Goal: Transaction & Acquisition: Purchase product/service

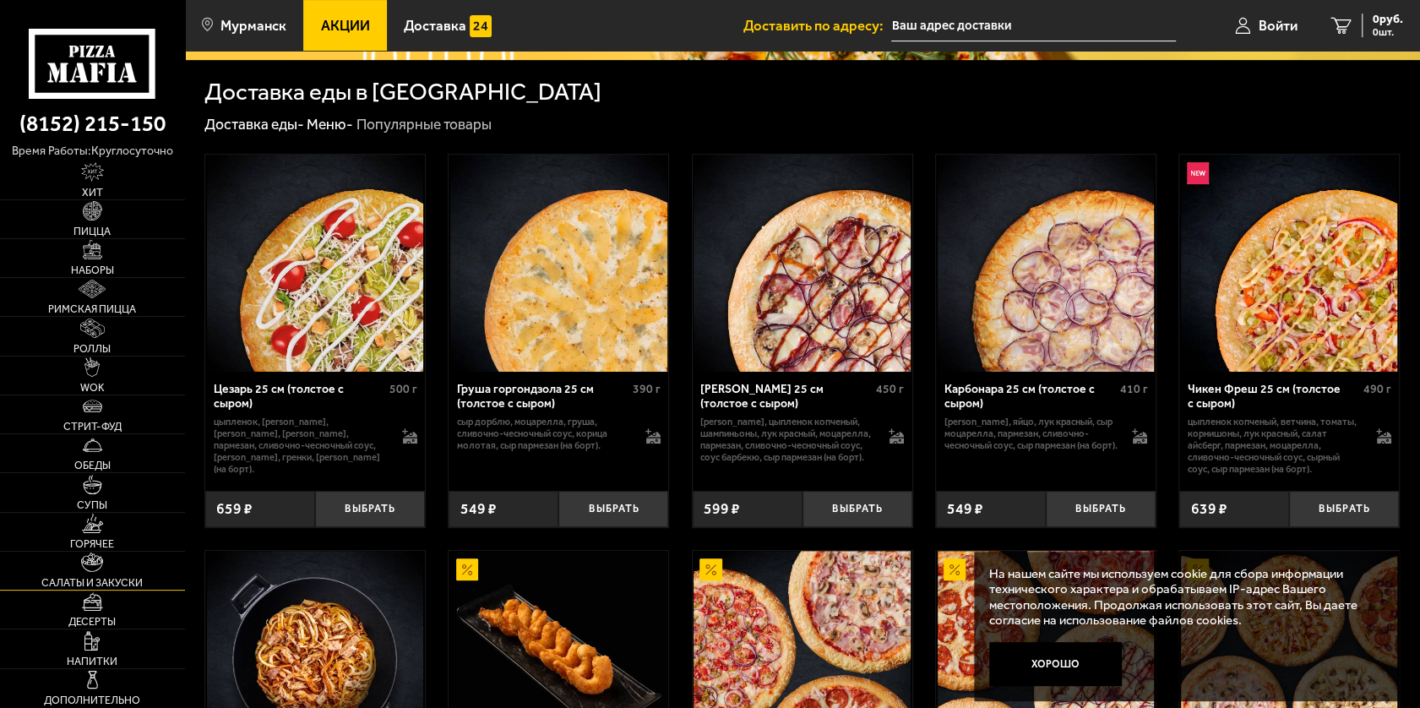
scroll to position [676, 0]
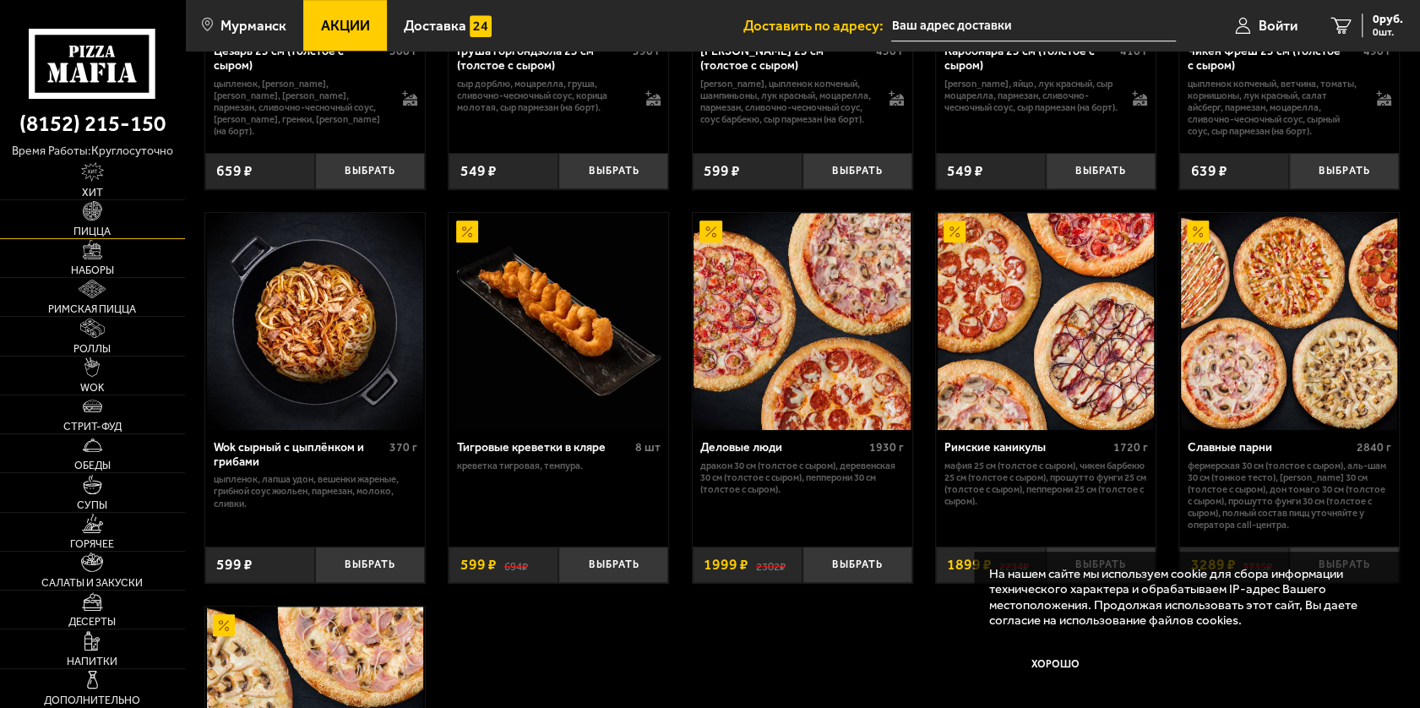
click at [103, 215] on link "Пицца" at bounding box center [92, 219] width 185 height 38
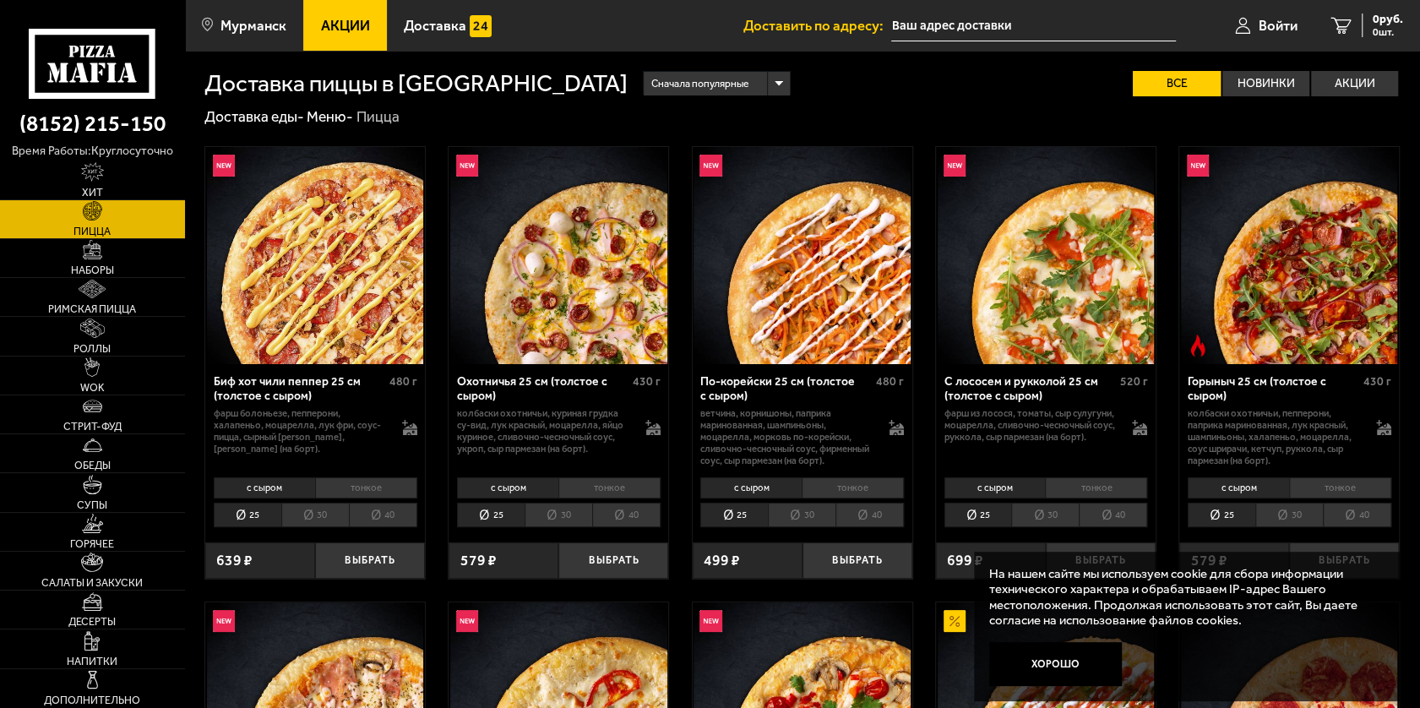
scroll to position [169, 0]
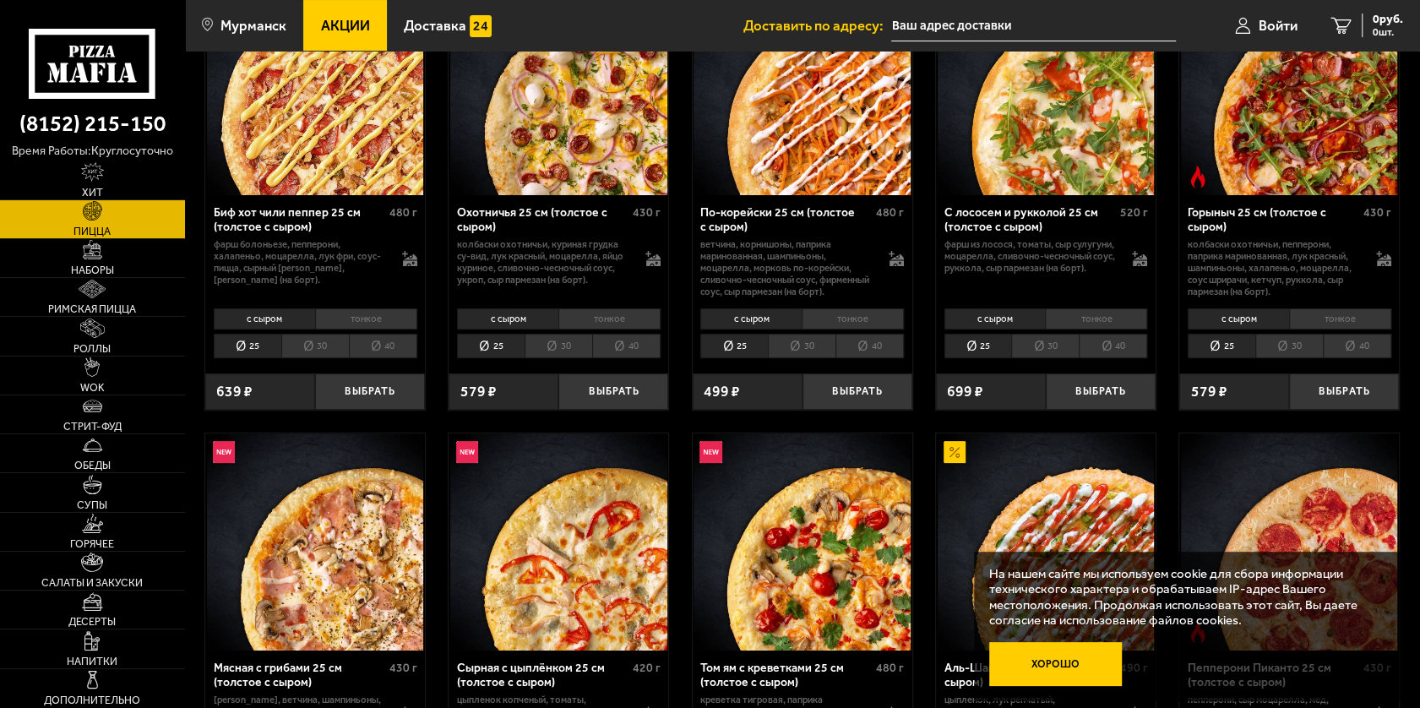
click at [1071, 669] on button "Хорошо" at bounding box center [1055, 664] width 133 height 45
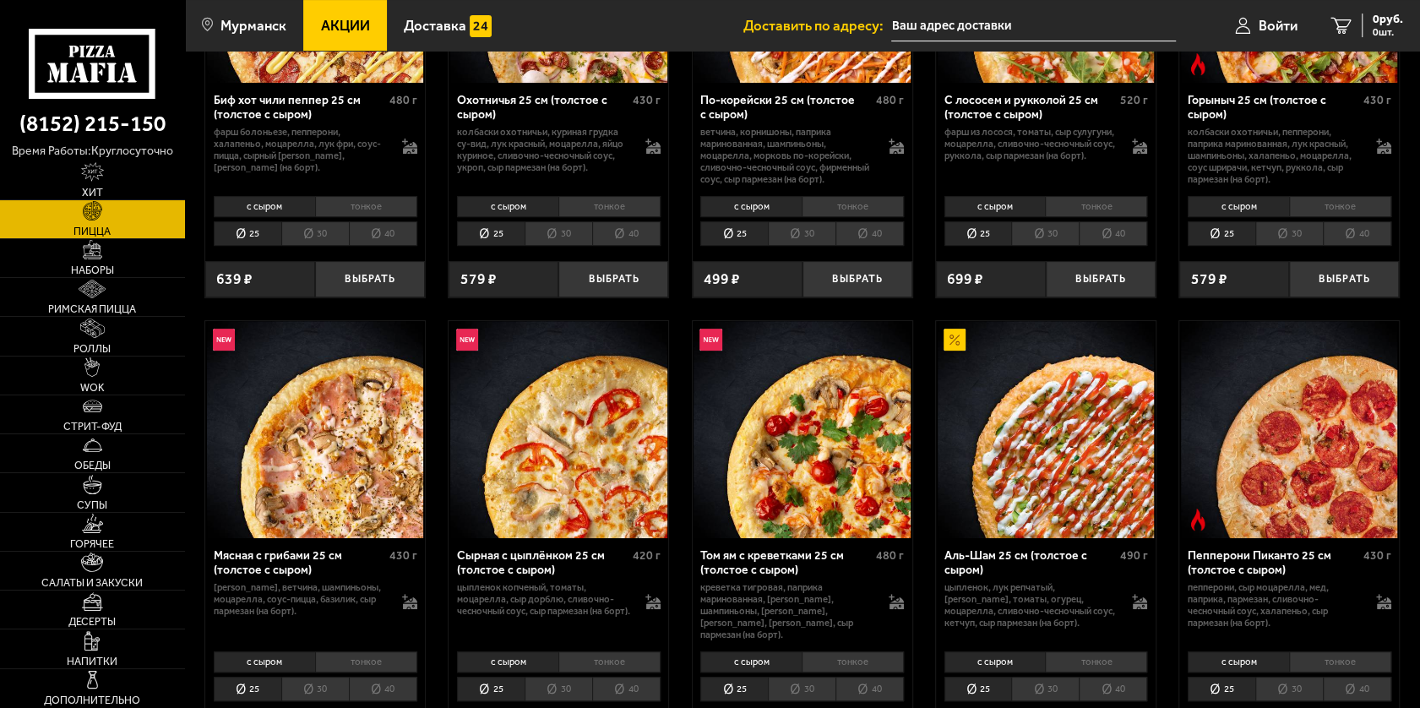
scroll to position [338, 0]
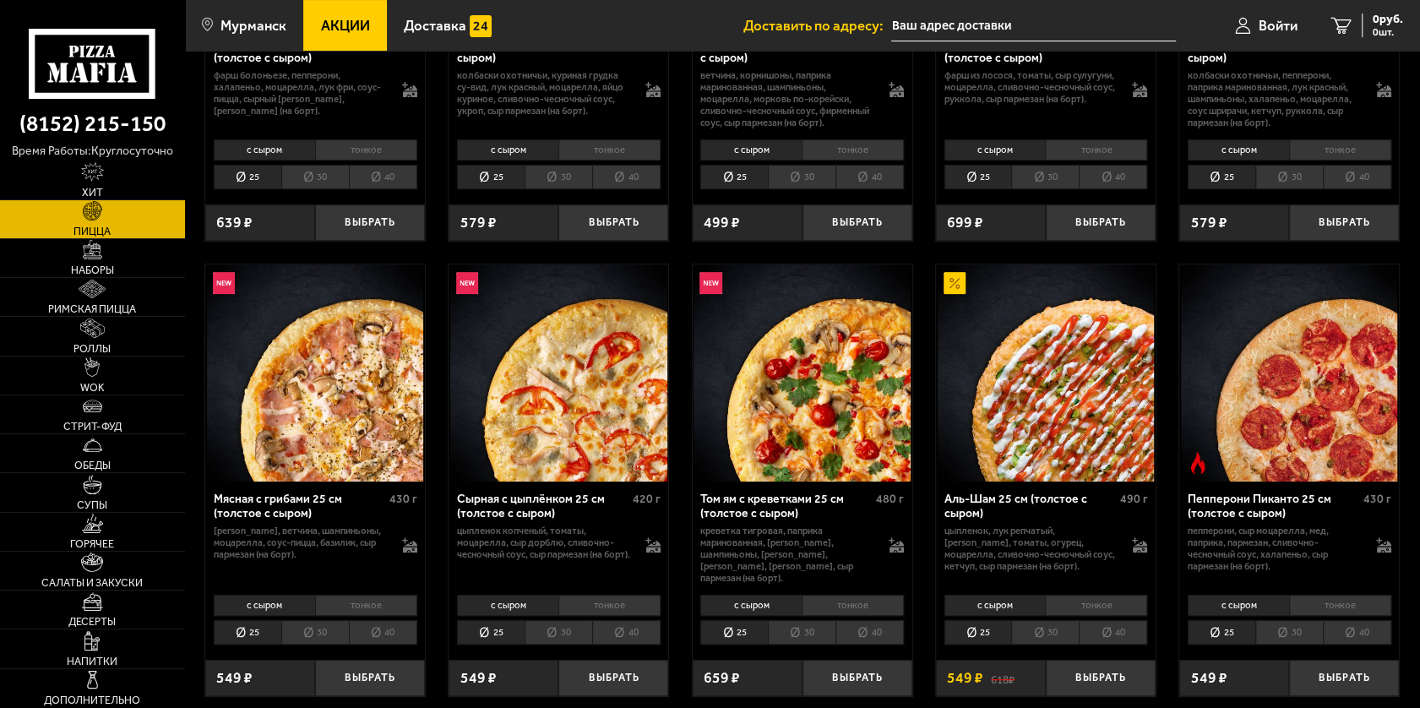
click at [319, 620] on li "30" at bounding box center [315, 632] width 68 height 24
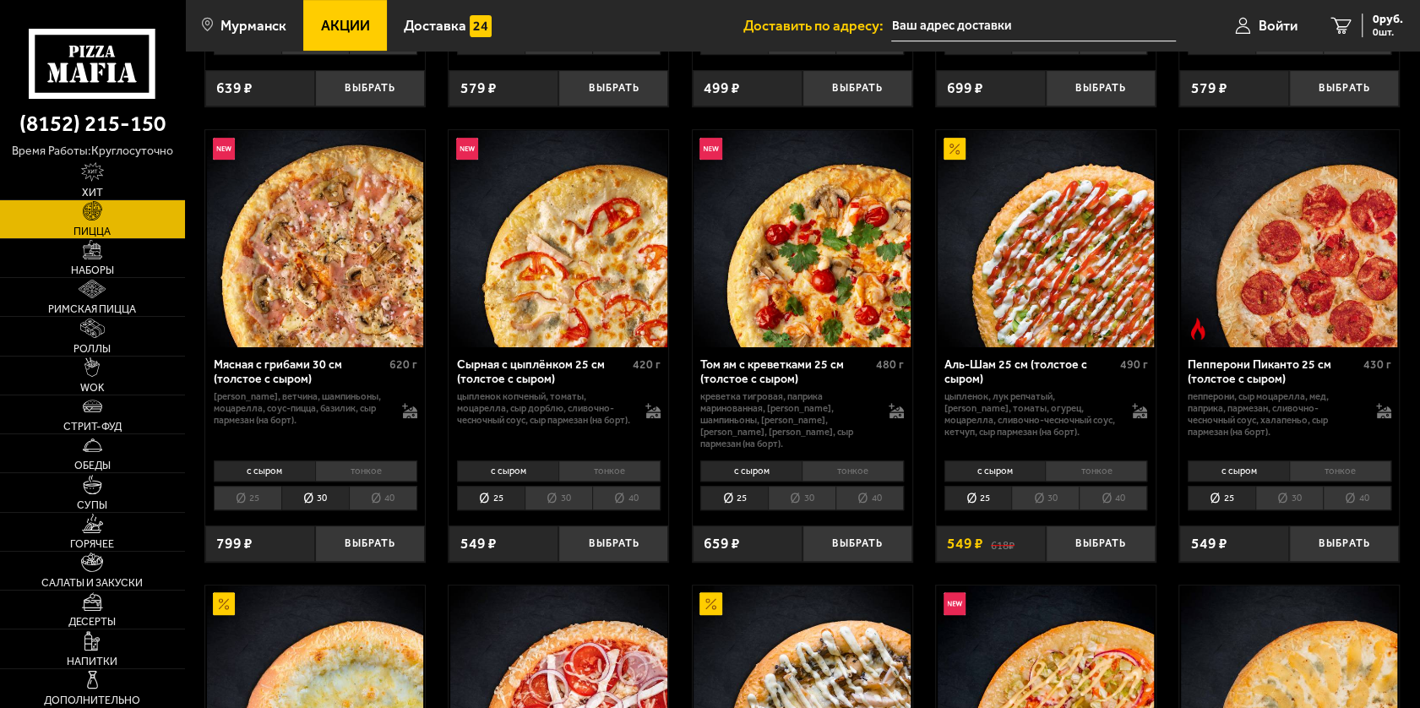
scroll to position [507, 0]
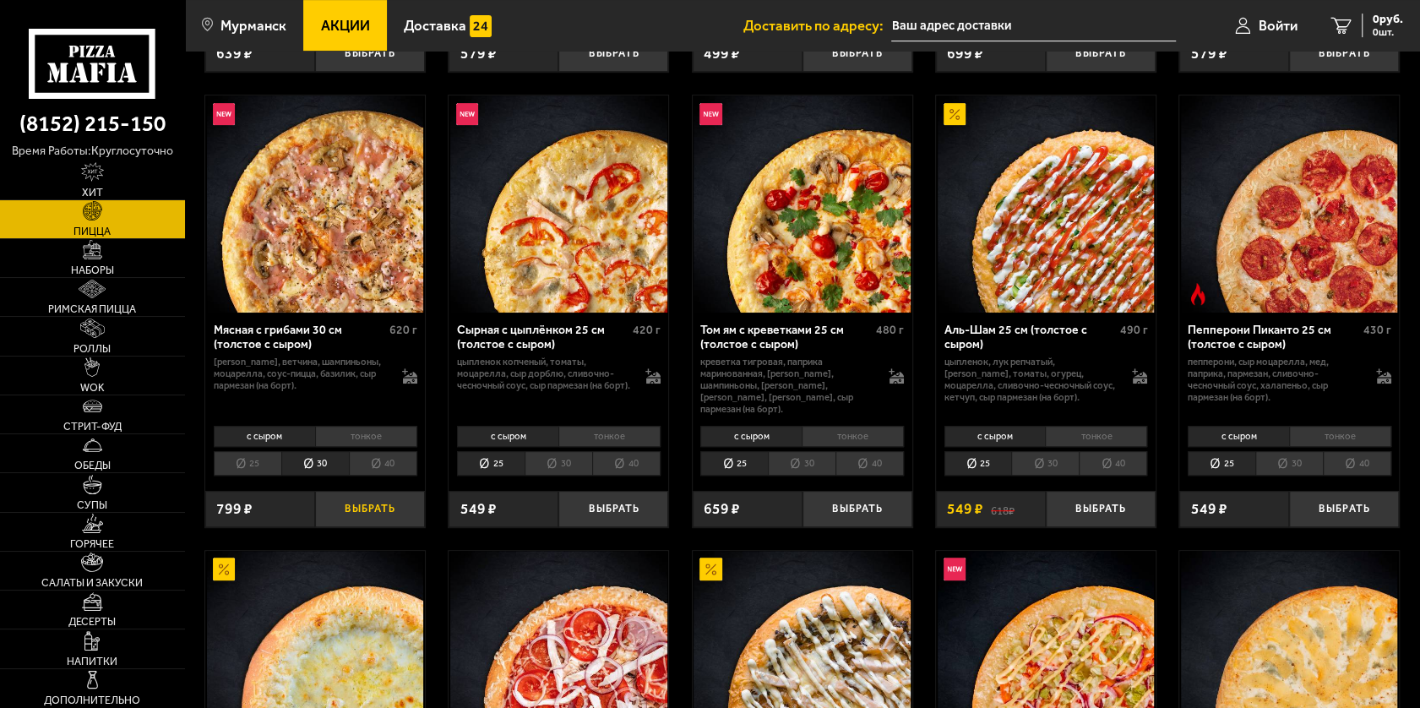
click at [348, 491] on button "Выбрать" at bounding box center [370, 509] width 110 height 36
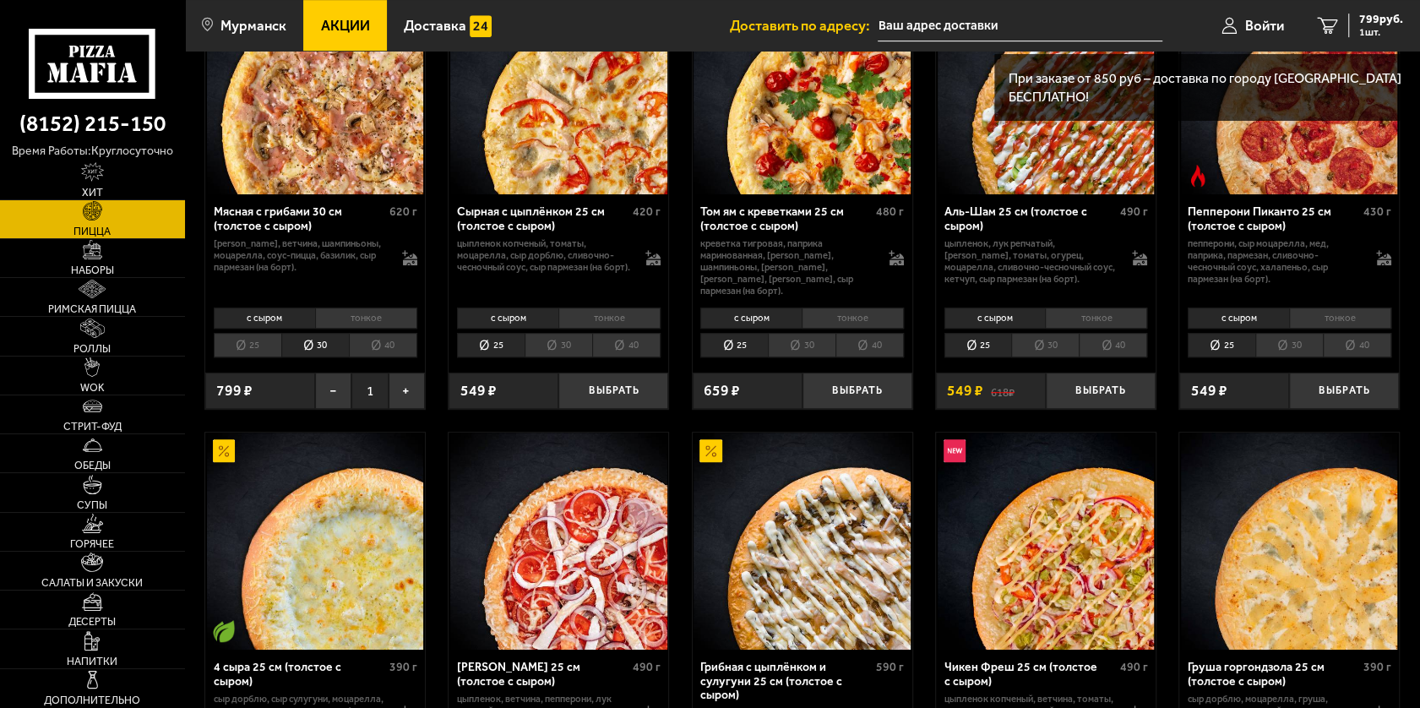
scroll to position [845, 0]
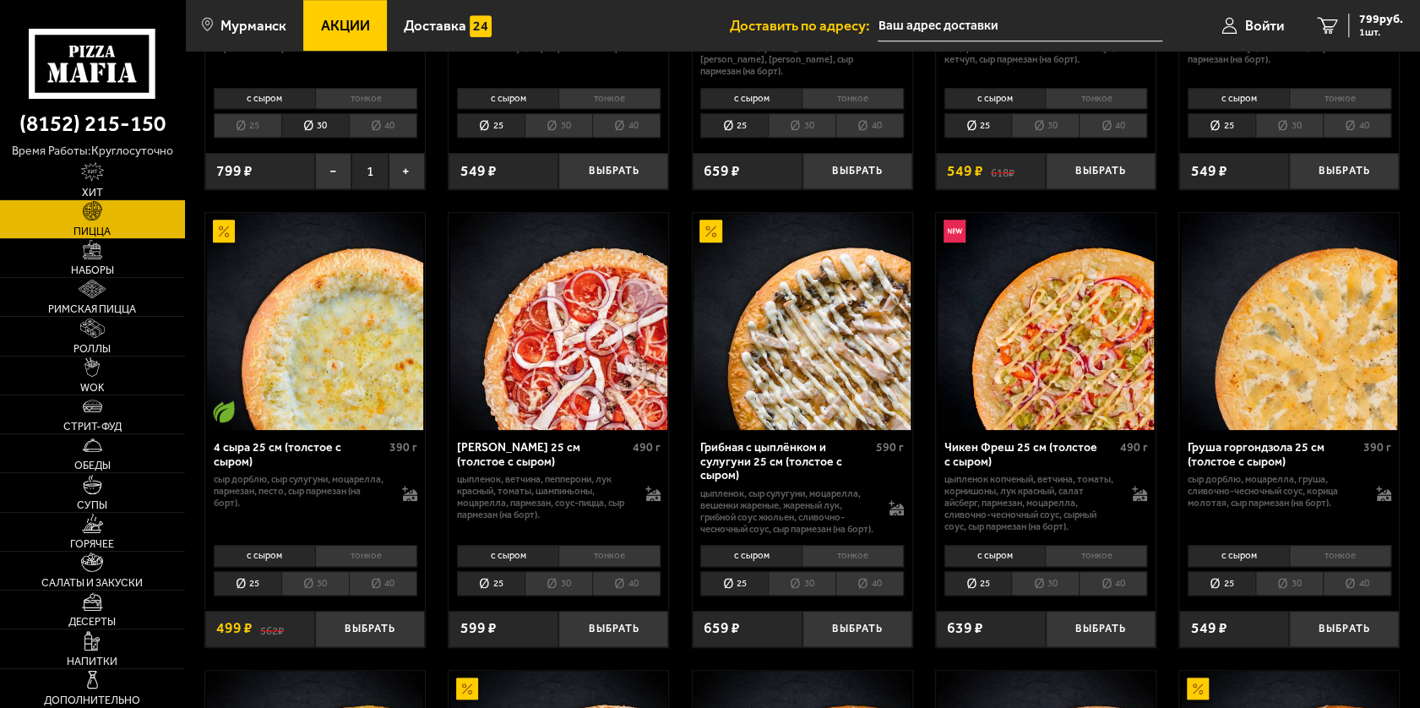
click at [1288, 585] on li "30" at bounding box center [1289, 583] width 68 height 24
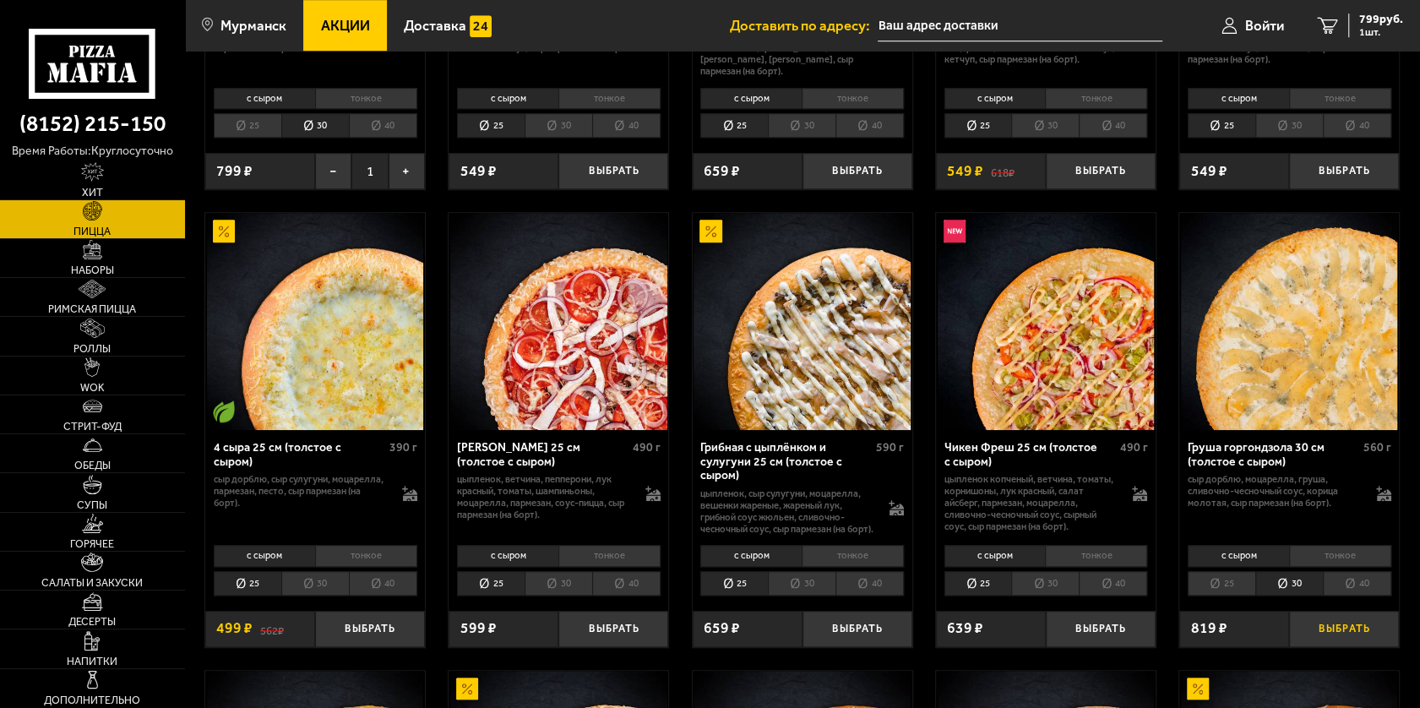
click at [1334, 629] on button "Выбрать" at bounding box center [1344, 629] width 110 height 36
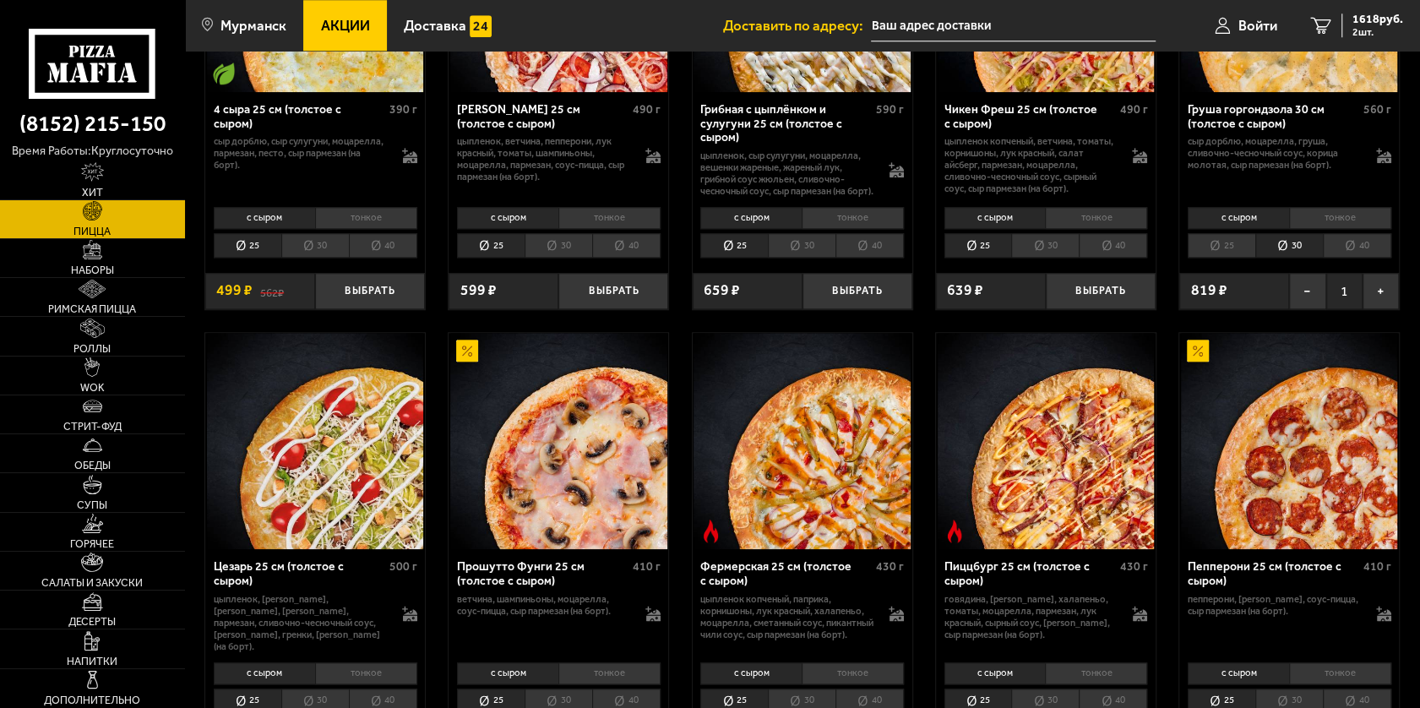
scroll to position [1352, 0]
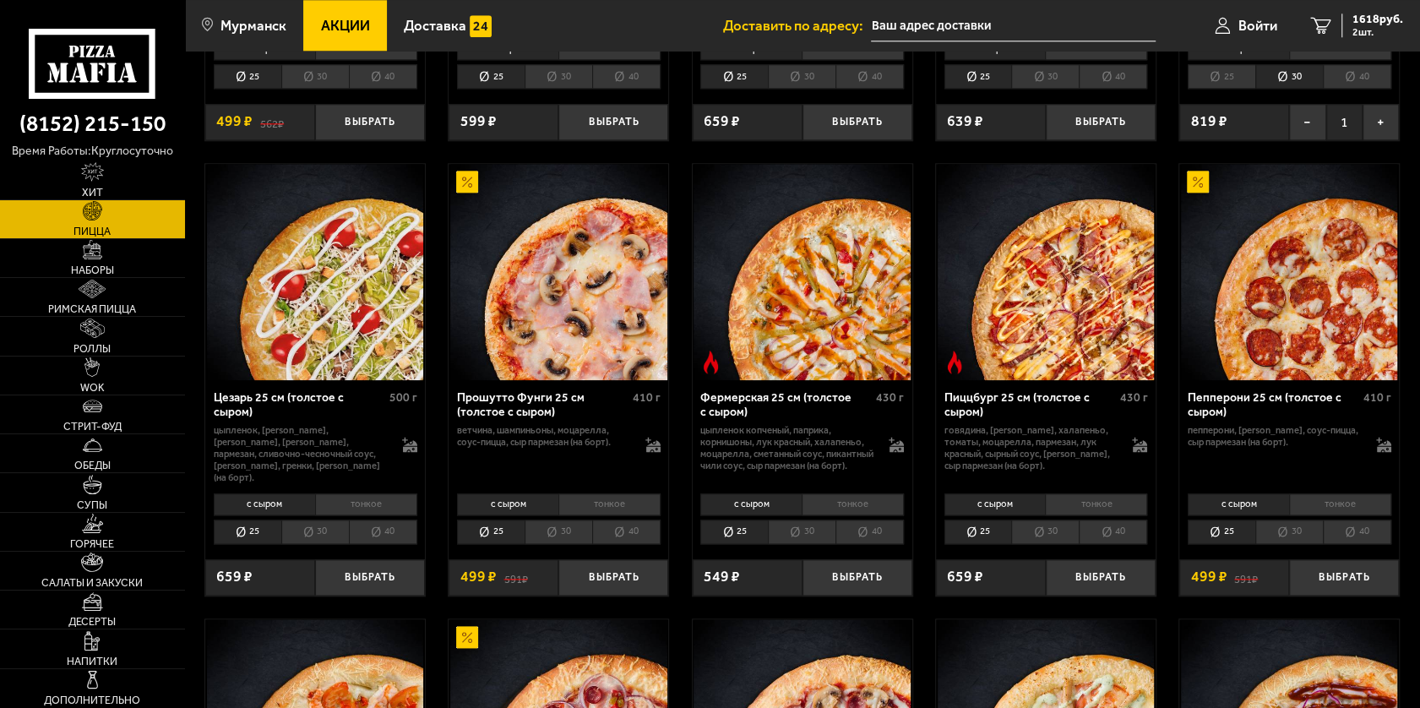
click at [1294, 539] on li "30" at bounding box center [1289, 532] width 68 height 24
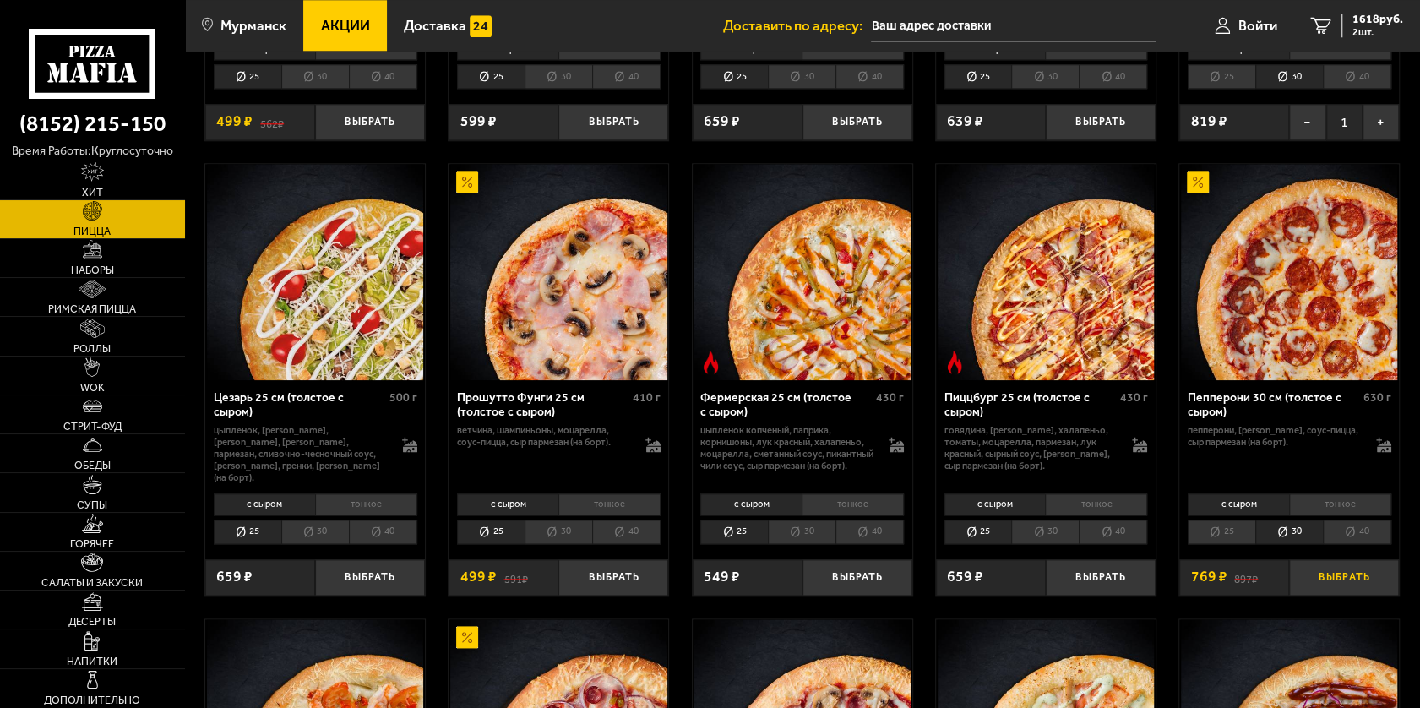
click at [1338, 585] on button "Выбрать" at bounding box center [1344, 577] width 110 height 36
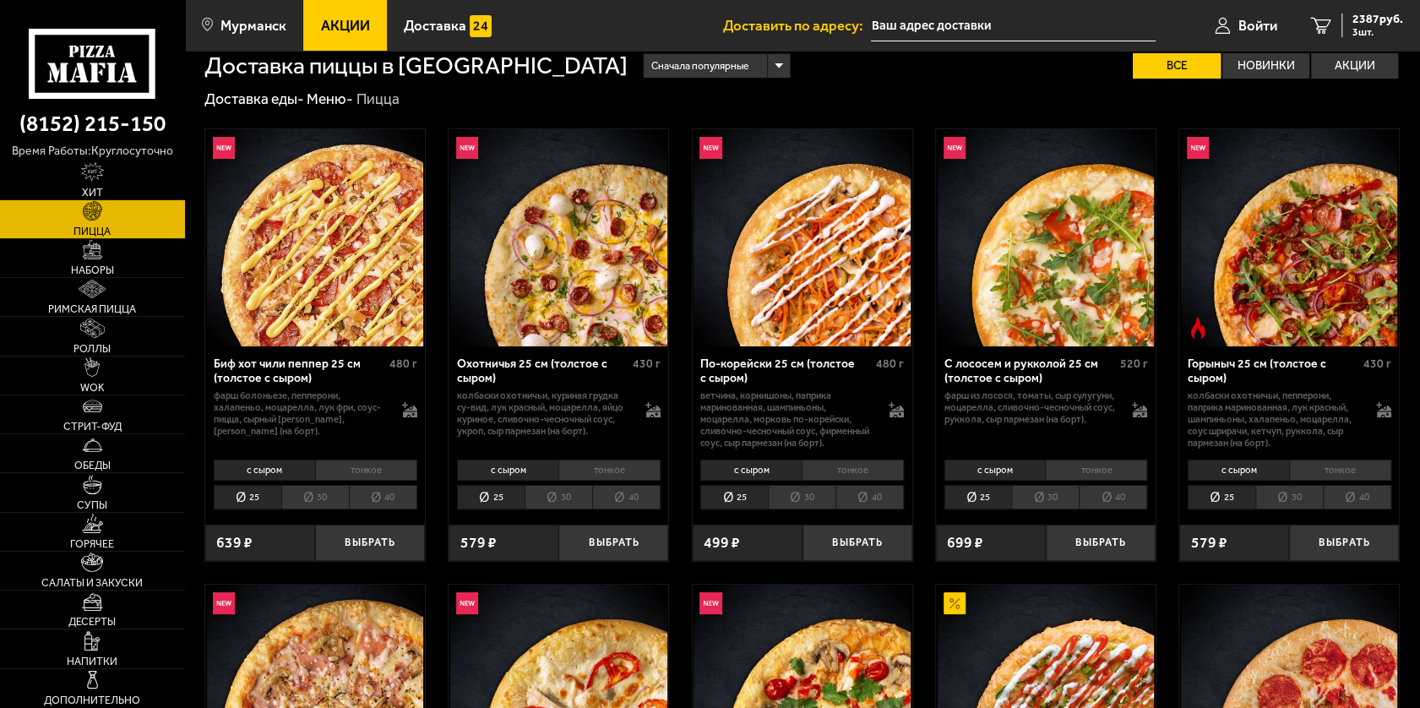
scroll to position [0, 0]
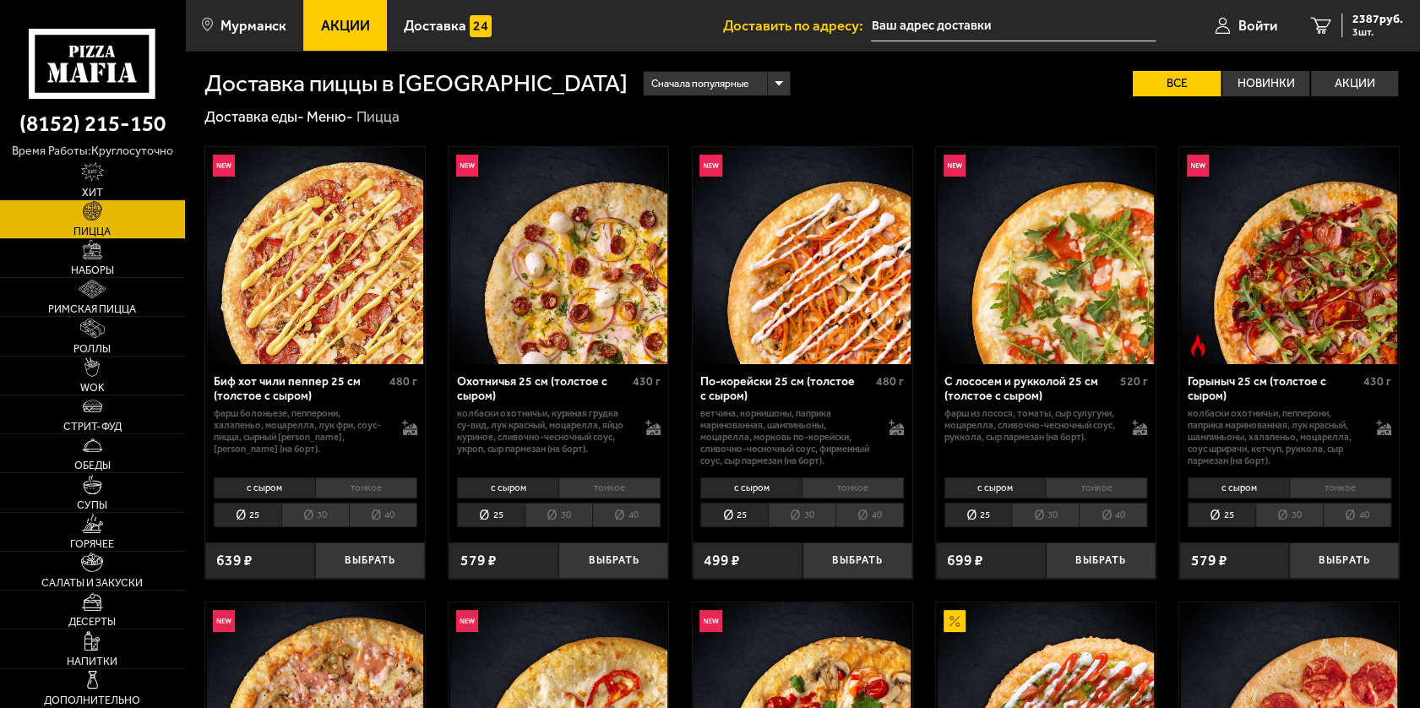
click at [559, 513] on li "30" at bounding box center [559, 515] width 68 height 24
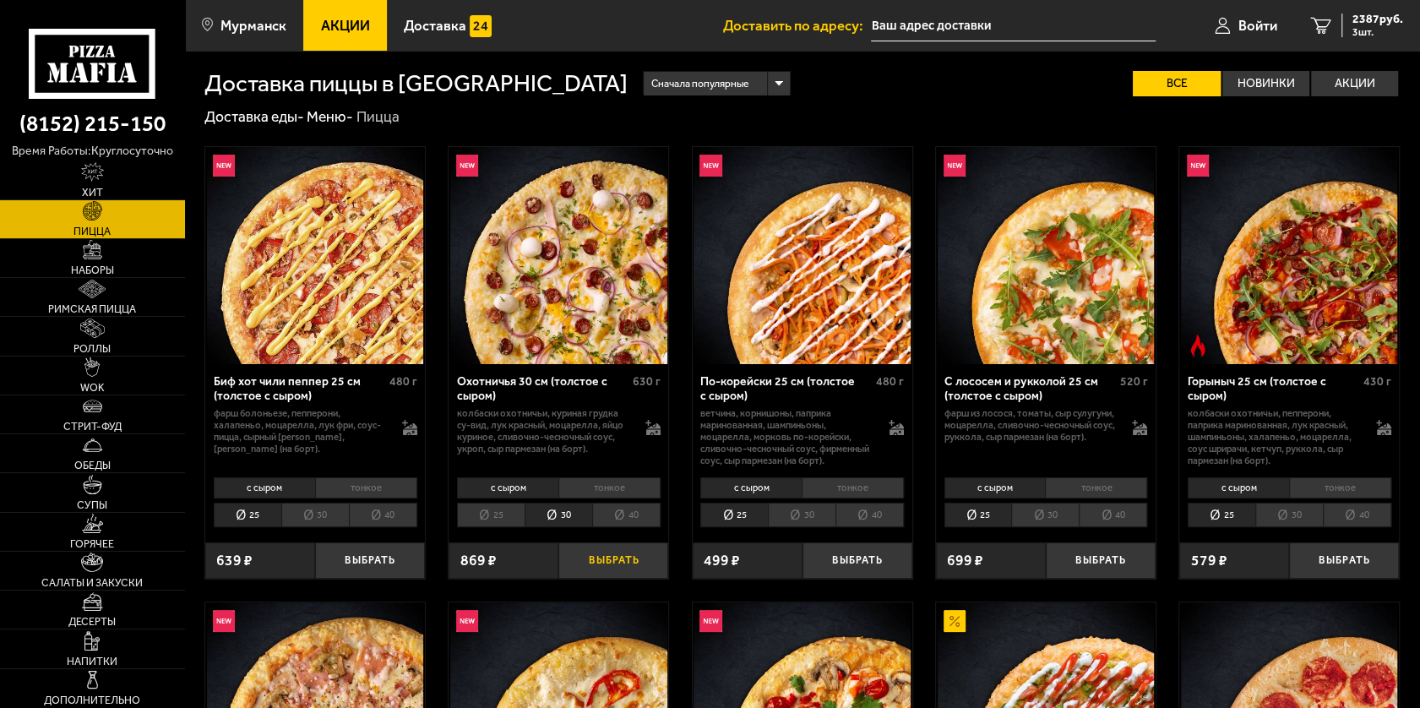
click at [600, 565] on button "Выбрать" at bounding box center [613, 560] width 110 height 36
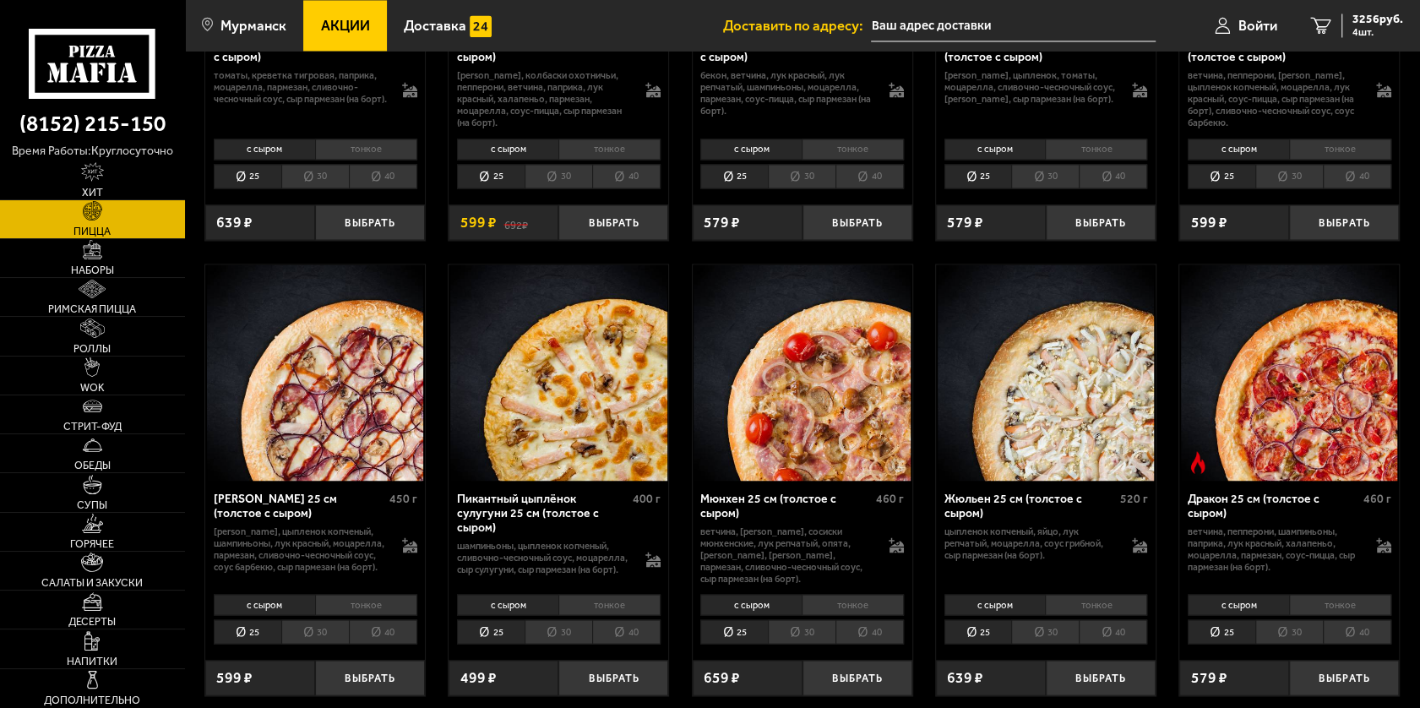
scroll to position [2196, 0]
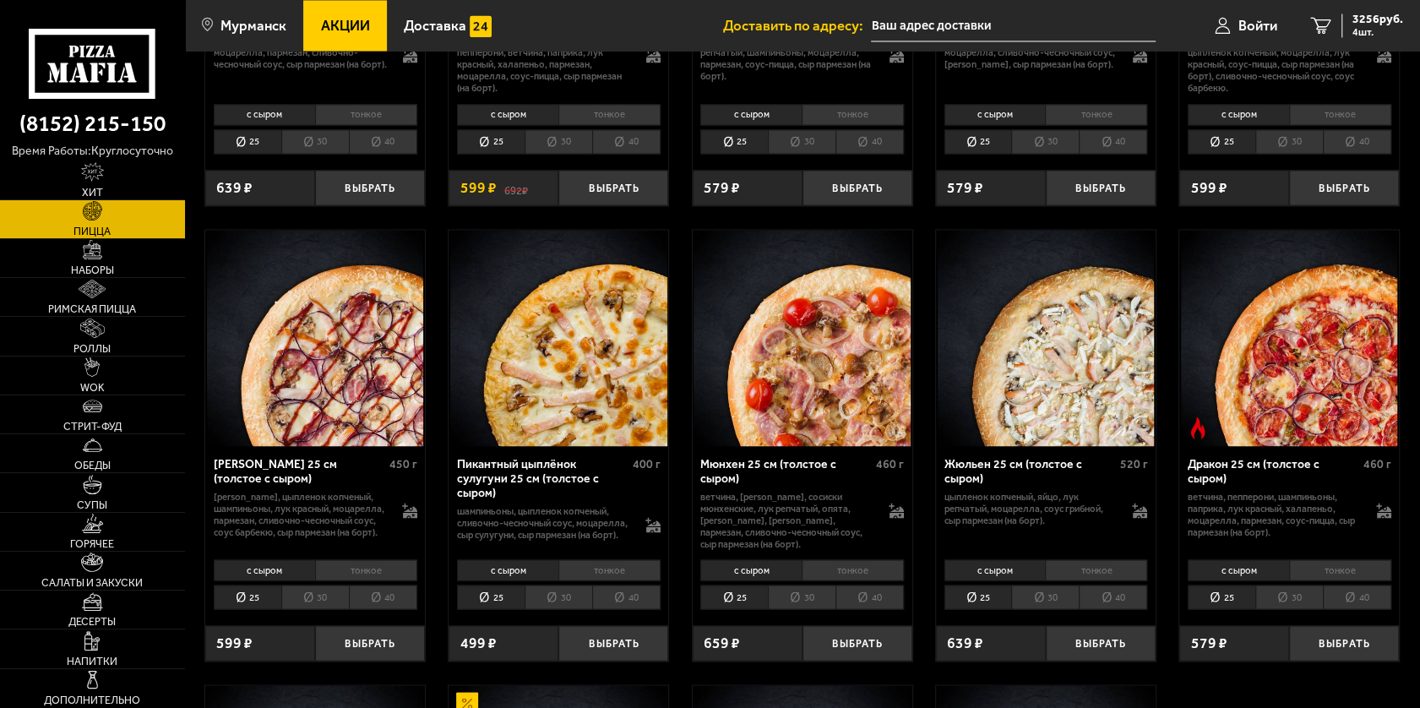
click at [1298, 589] on li "30" at bounding box center [1289, 597] width 68 height 24
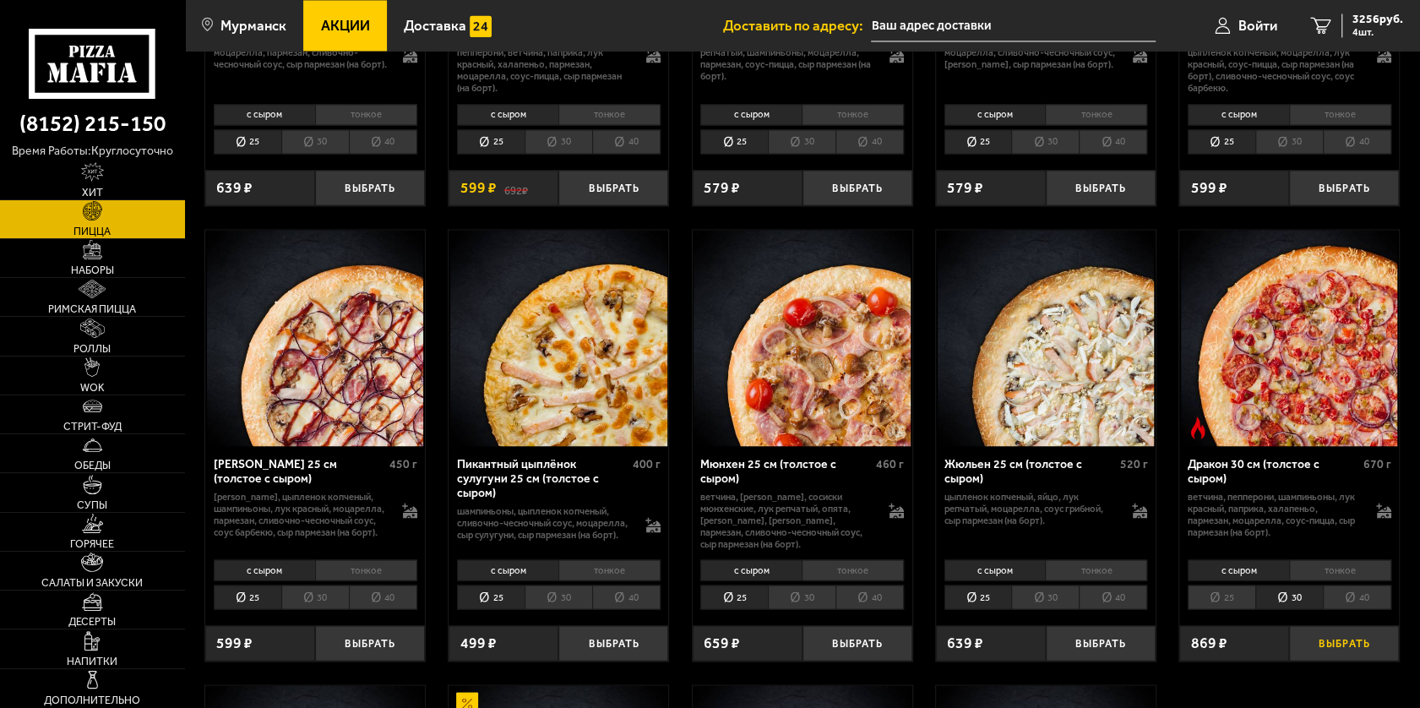
click at [1331, 656] on button "Выбрать" at bounding box center [1344, 643] width 110 height 36
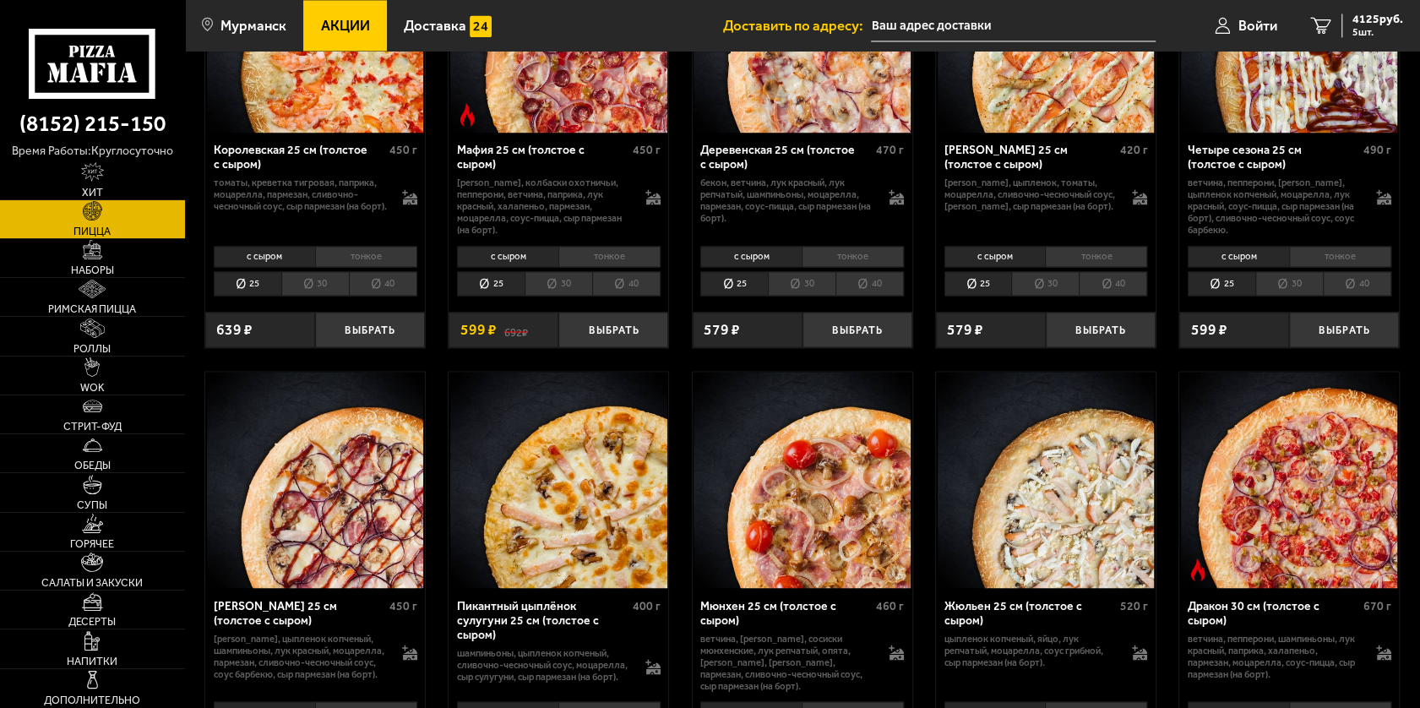
scroll to position [1690, 0]
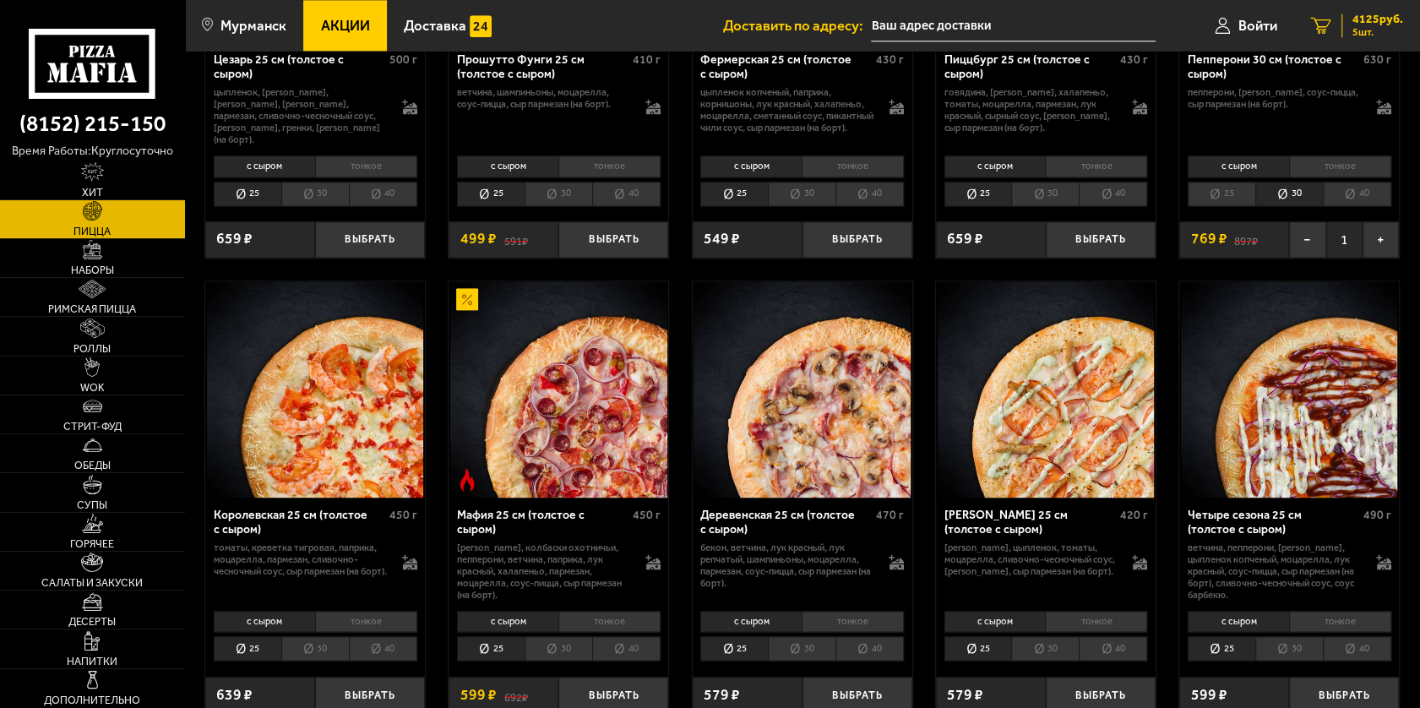
click at [1369, 20] on span "4125 руб." at bounding box center [1377, 20] width 51 height 12
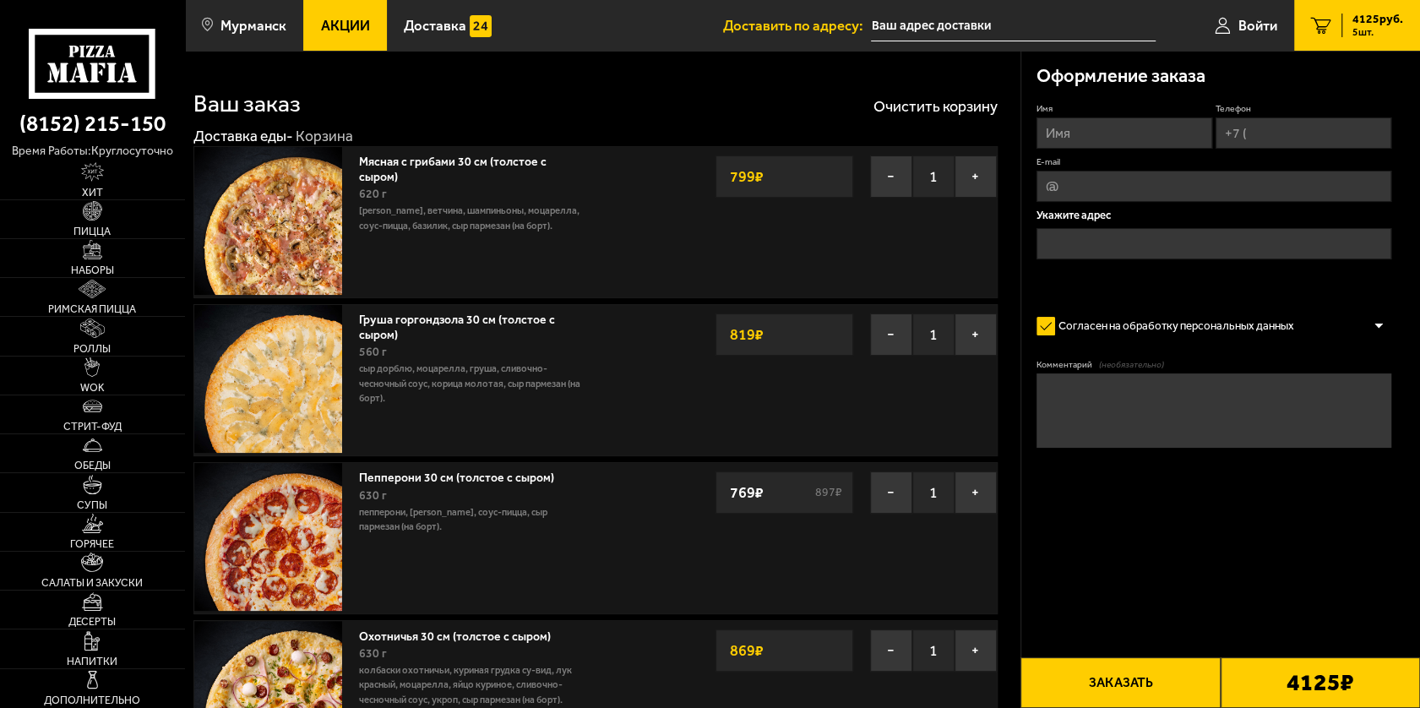
click at [1156, 133] on input "Имя" at bounding box center [1125, 132] width 176 height 31
type input "[PERSON_NAME]"
click at [1297, 140] on input "Телефон" at bounding box center [1304, 132] width 176 height 31
type input "[PHONE_NUMBER]"
click at [1137, 234] on input "text" at bounding box center [1214, 243] width 355 height 31
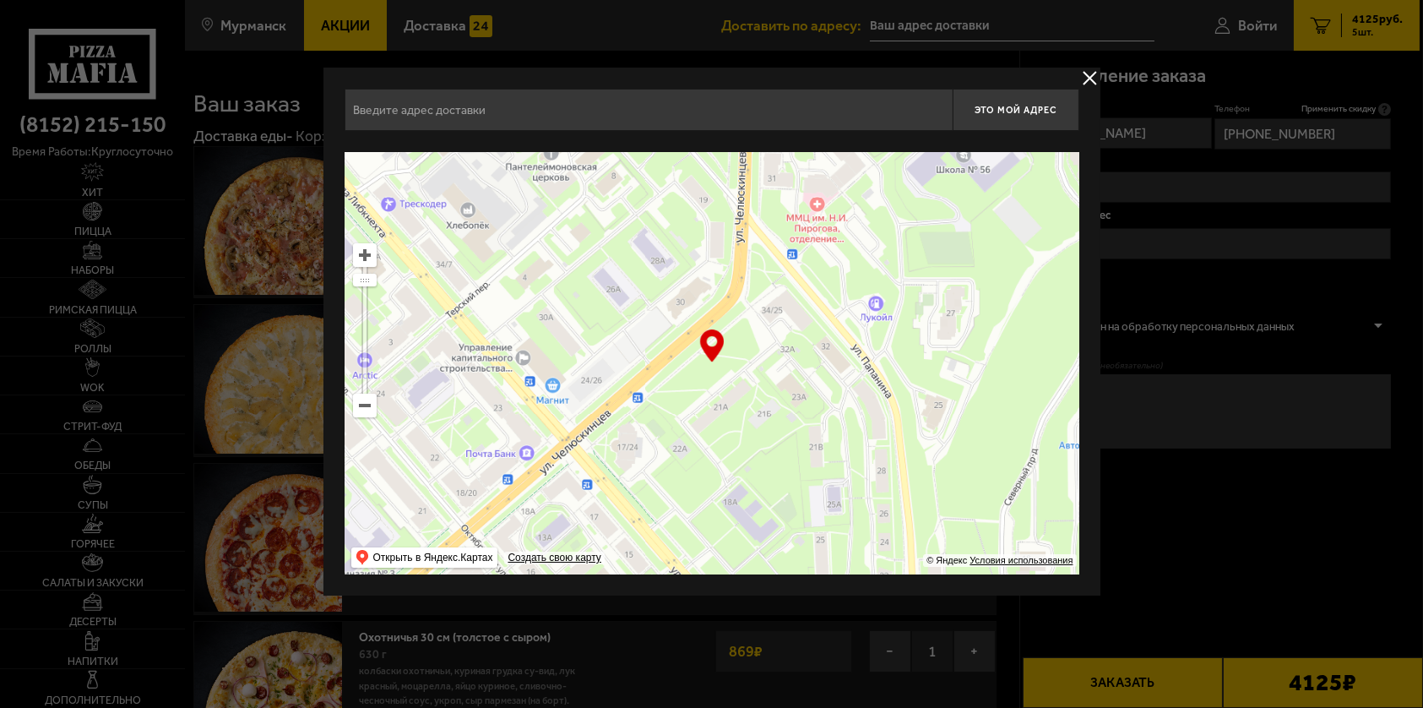
click at [531, 111] on input "text" at bounding box center [649, 110] width 608 height 42
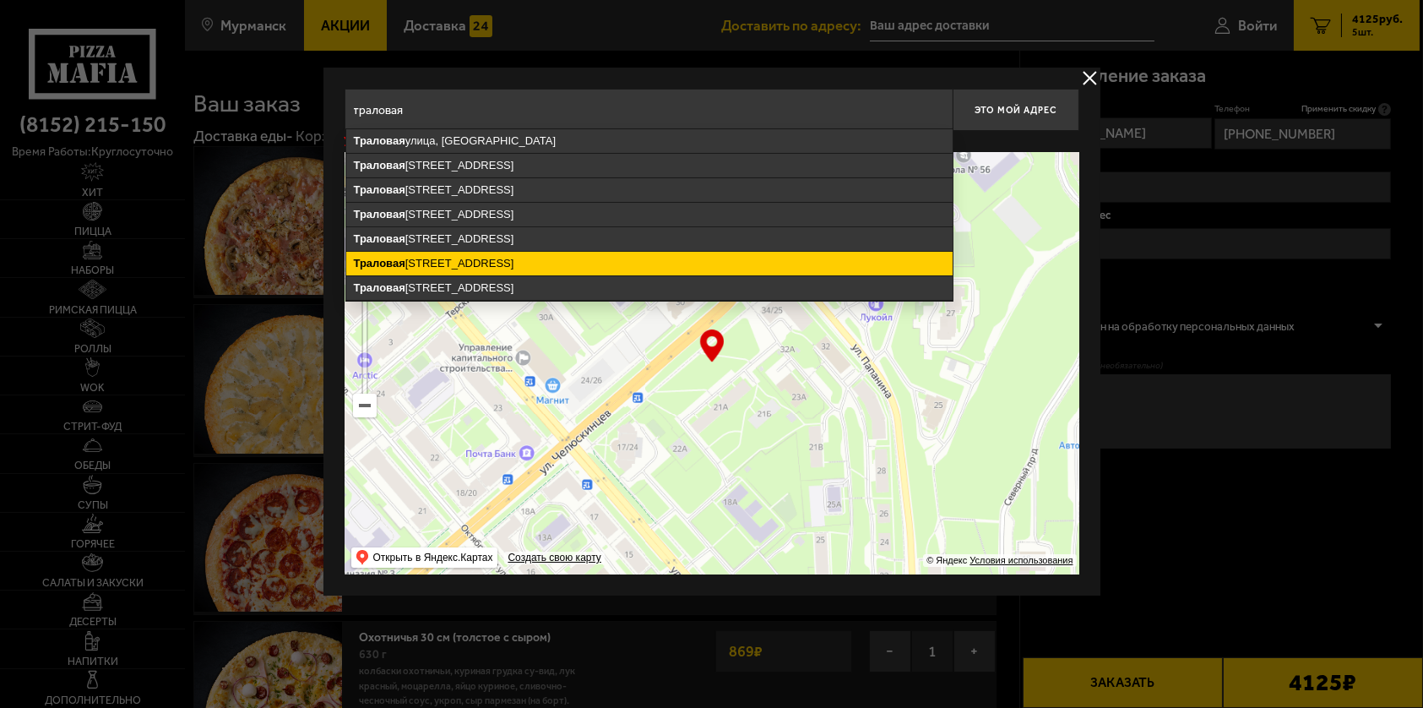
click at [494, 256] on ymaps "[STREET_ADDRESS]" at bounding box center [649, 264] width 607 height 24
type input "[STREET_ADDRESS]"
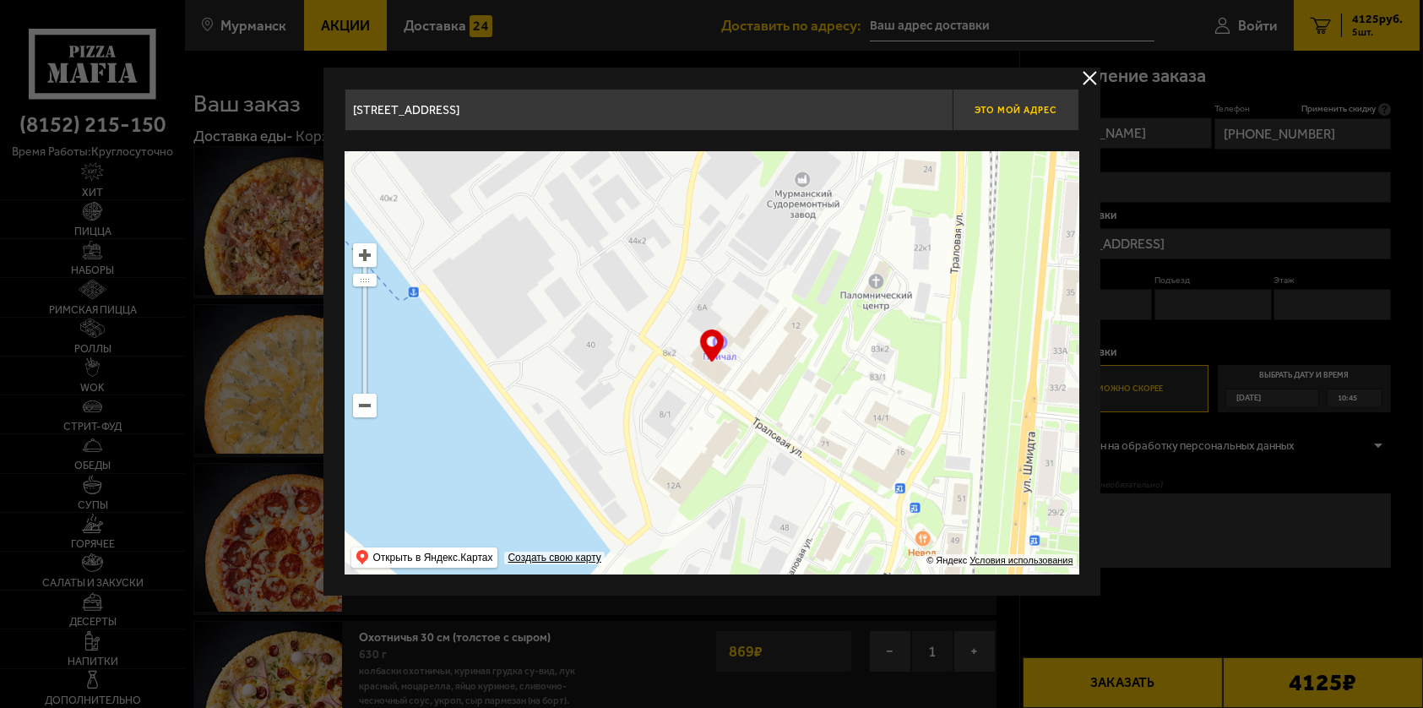
click at [1013, 101] on button "Это мой адрес" at bounding box center [1016, 110] width 127 height 42
type input "[STREET_ADDRESS]"
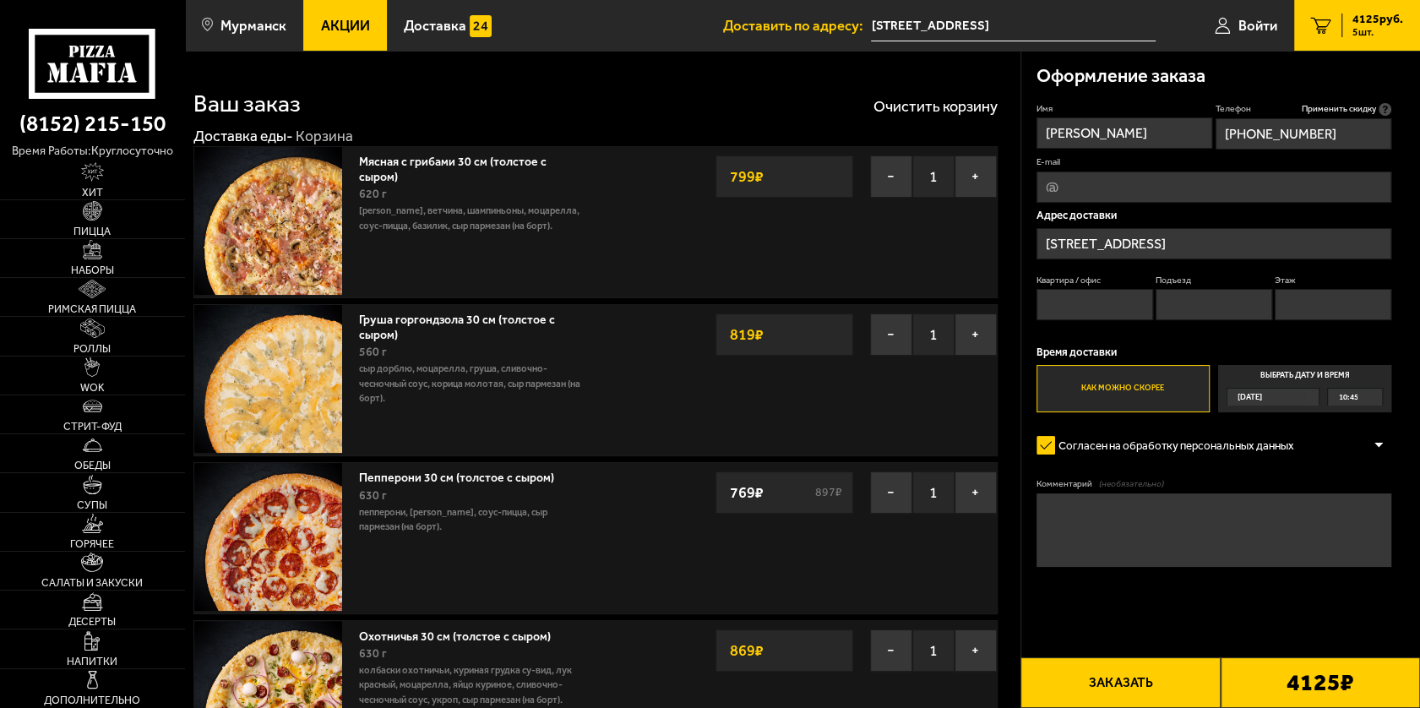
click at [1366, 395] on div "10:45" at bounding box center [1355, 397] width 54 height 17
click at [0, 0] on input "Выбрать дату и время [DATE] 10:45" at bounding box center [0, 0] width 0 height 0
click at [1377, 395] on div "10:45" at bounding box center [1355, 397] width 54 height 17
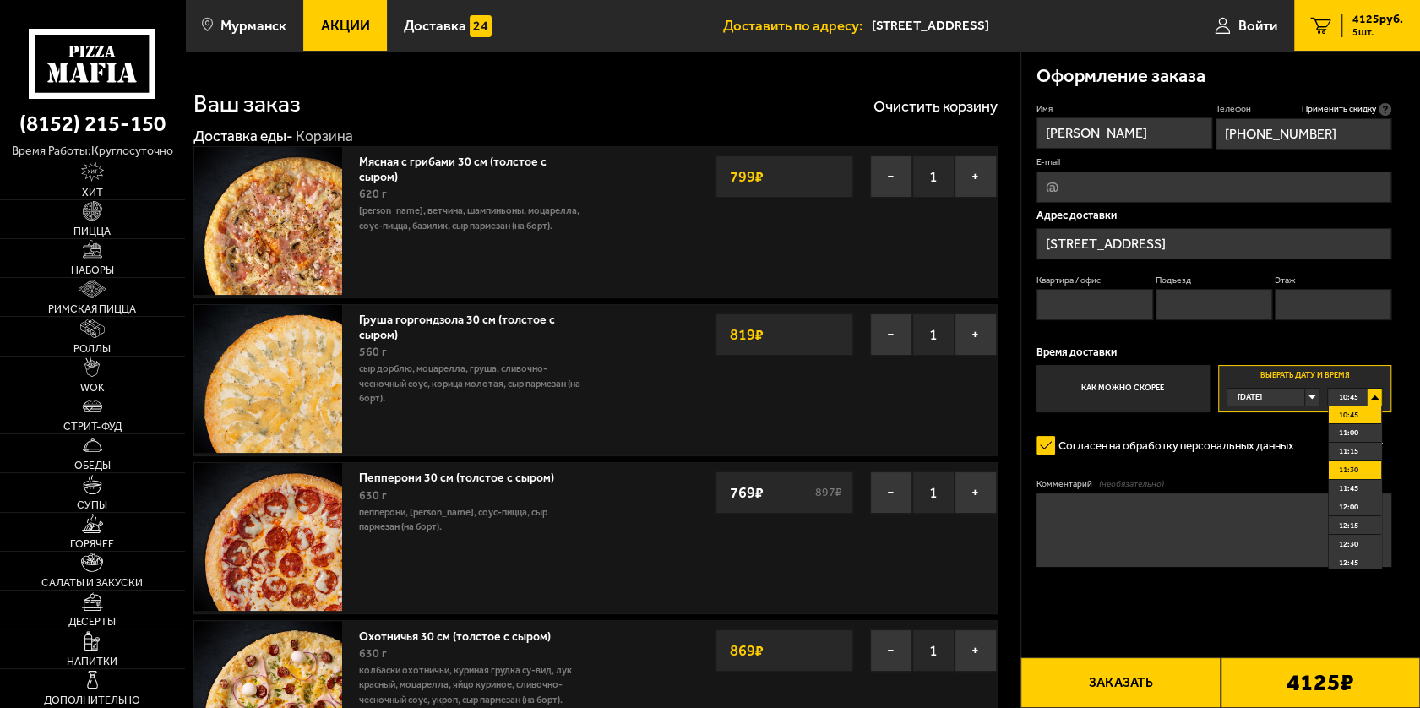
click at [1359, 465] on li "11:30" at bounding box center [1355, 470] width 52 height 19
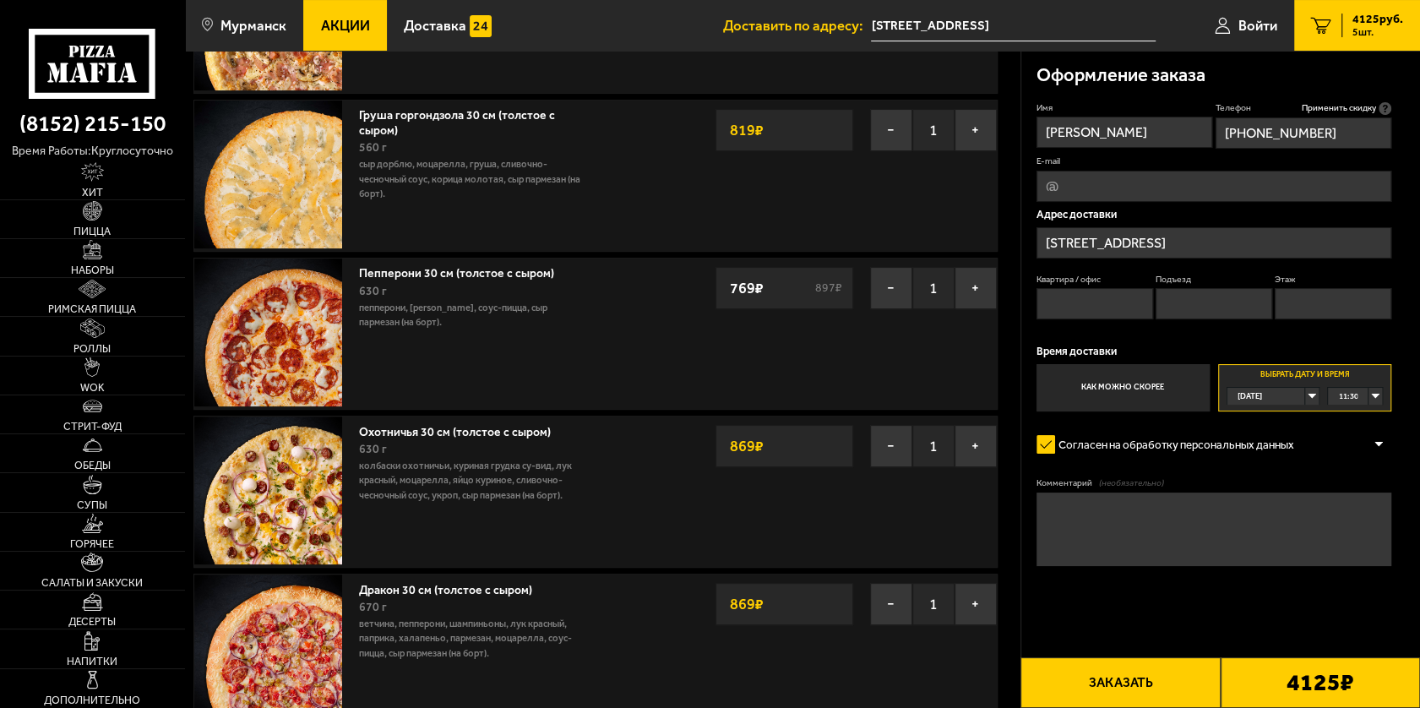
scroll to position [338, 0]
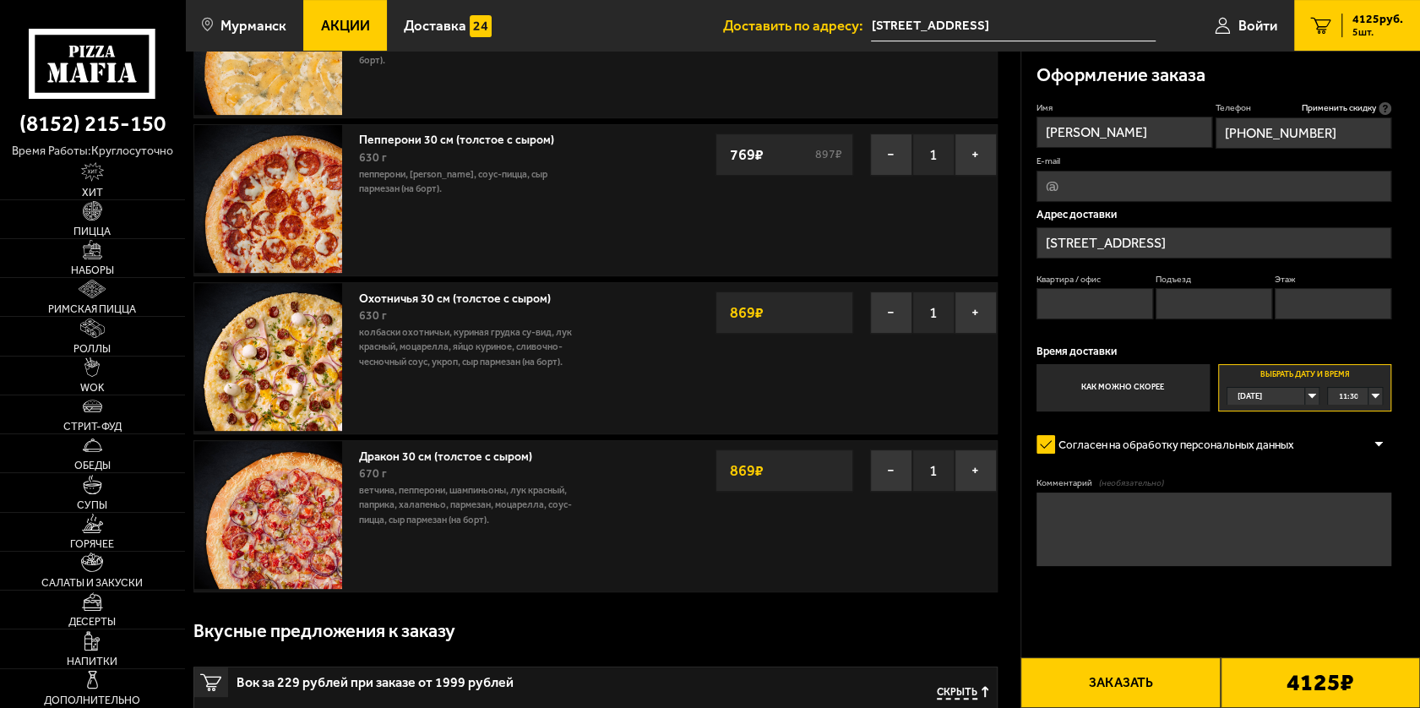
click at [1137, 678] on button "Заказать" at bounding box center [1119, 682] width 199 height 51
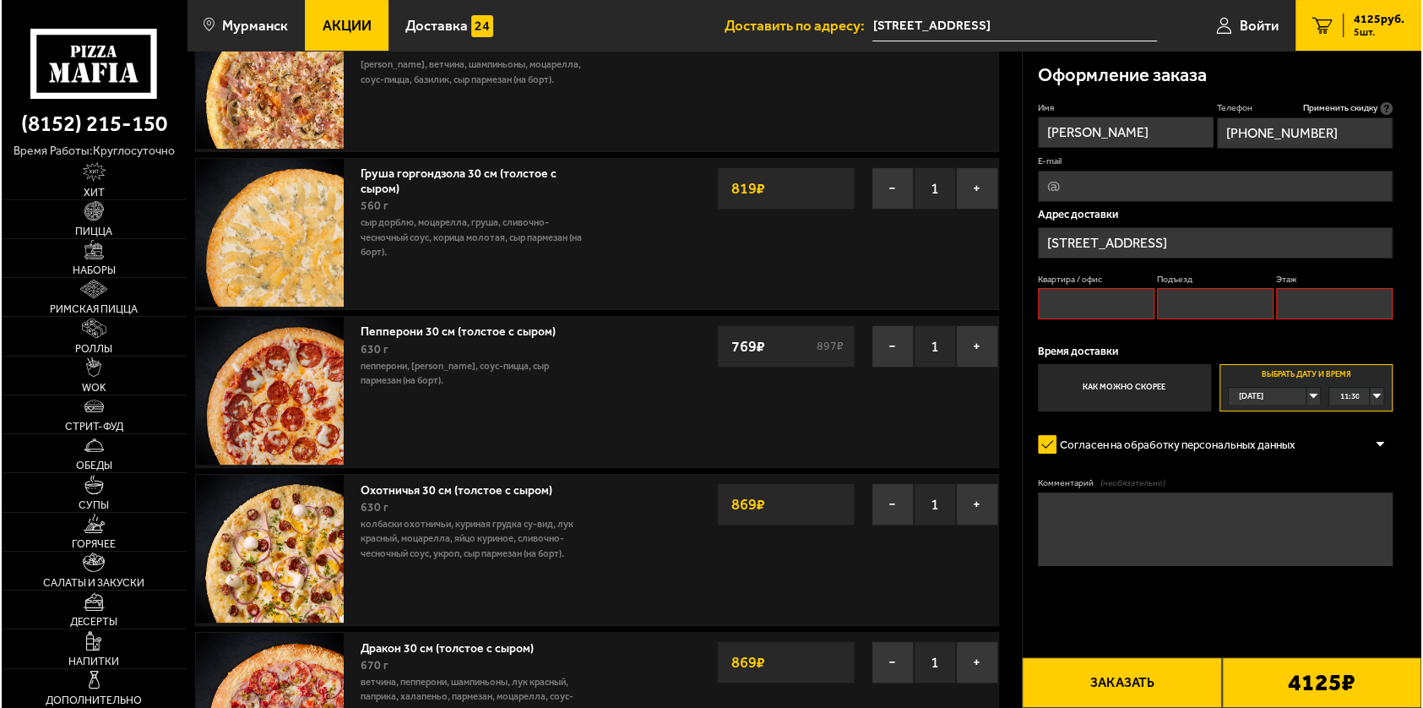
scroll to position [144, 0]
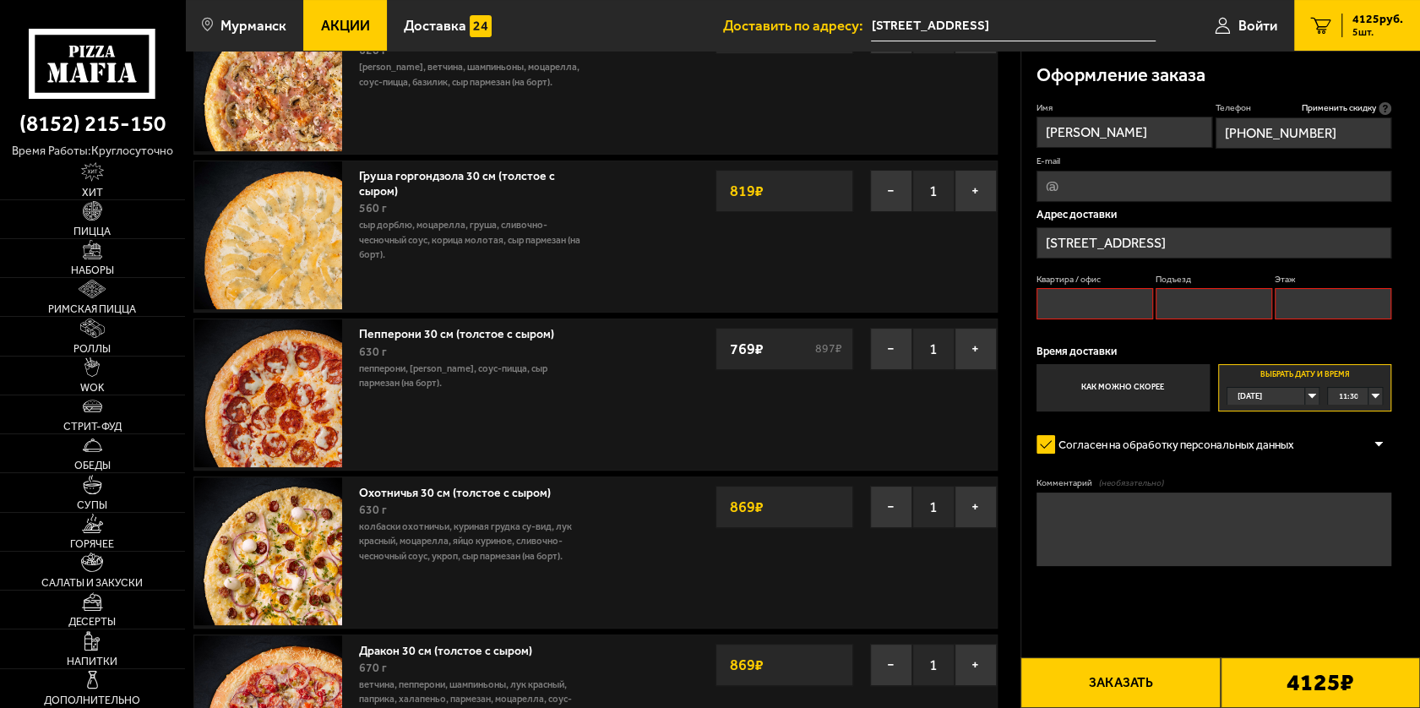
click at [1126, 306] on input "Квартира / офис" at bounding box center [1095, 303] width 117 height 31
type input "0"
click at [1207, 315] on input "0" at bounding box center [1214, 303] width 117 height 31
type input "00"
click at [1334, 304] on input "Этаж" at bounding box center [1333, 303] width 117 height 31
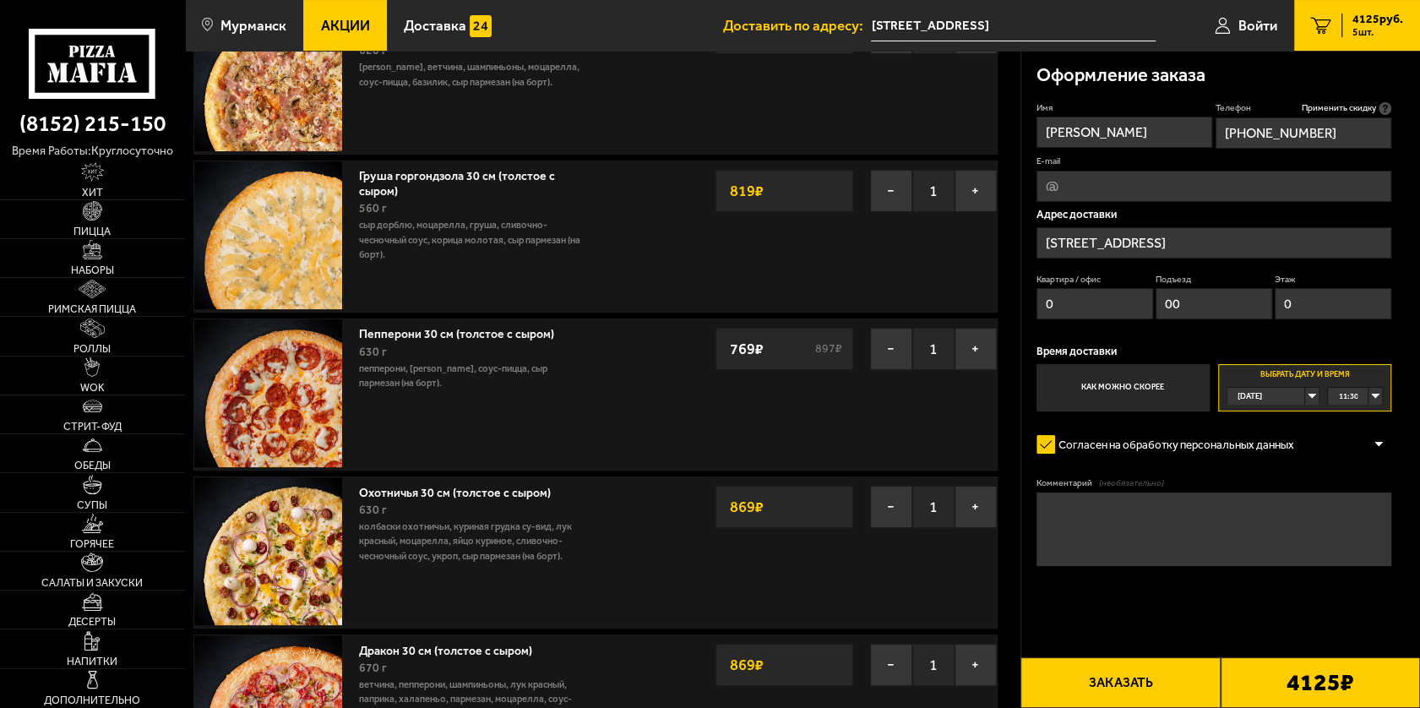
type input "0"
click at [1229, 300] on input "00" at bounding box center [1214, 303] width 117 height 31
type input "0"
click at [1157, 678] on button "Заказать" at bounding box center [1119, 682] width 199 height 51
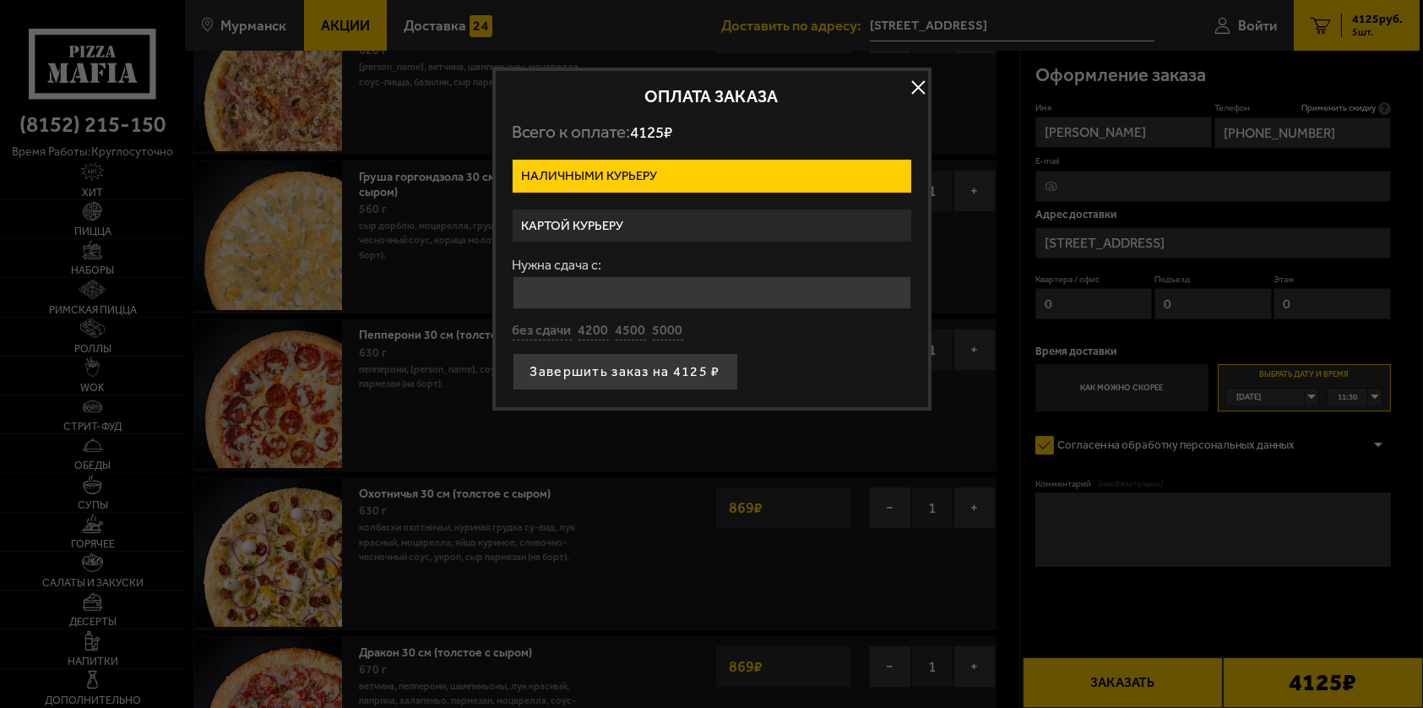
click at [688, 173] on label "Наличными курьеру" at bounding box center [712, 176] width 399 height 33
click at [0, 0] on input "Наличными курьеру" at bounding box center [0, 0] width 0 height 0
click at [661, 232] on label "Картой курьеру" at bounding box center [712, 226] width 399 height 33
click at [0, 0] on input "Картой курьеру" at bounding box center [0, 0] width 0 height 0
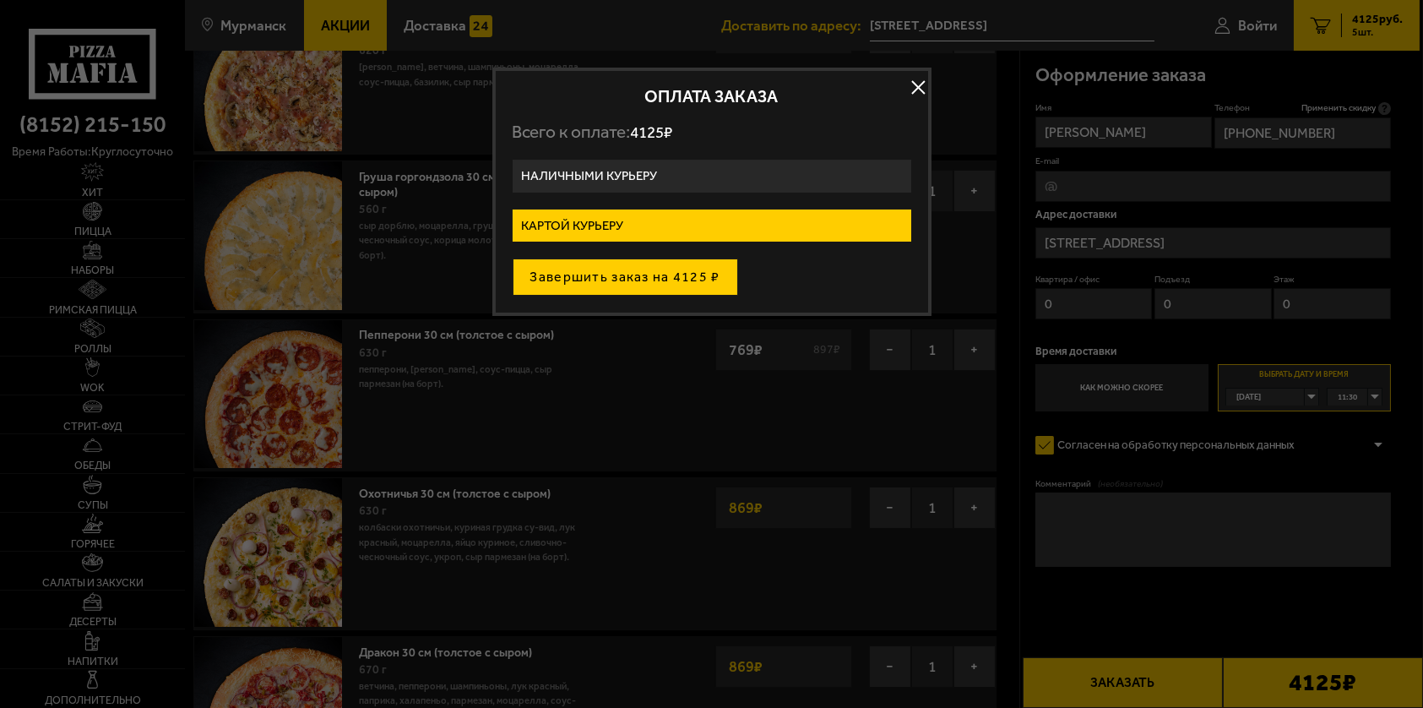
click at [690, 276] on button "Завершить заказ на 4125 ₽" at bounding box center [626, 277] width 226 height 37
